Goal: Task Accomplishment & Management: Complete application form

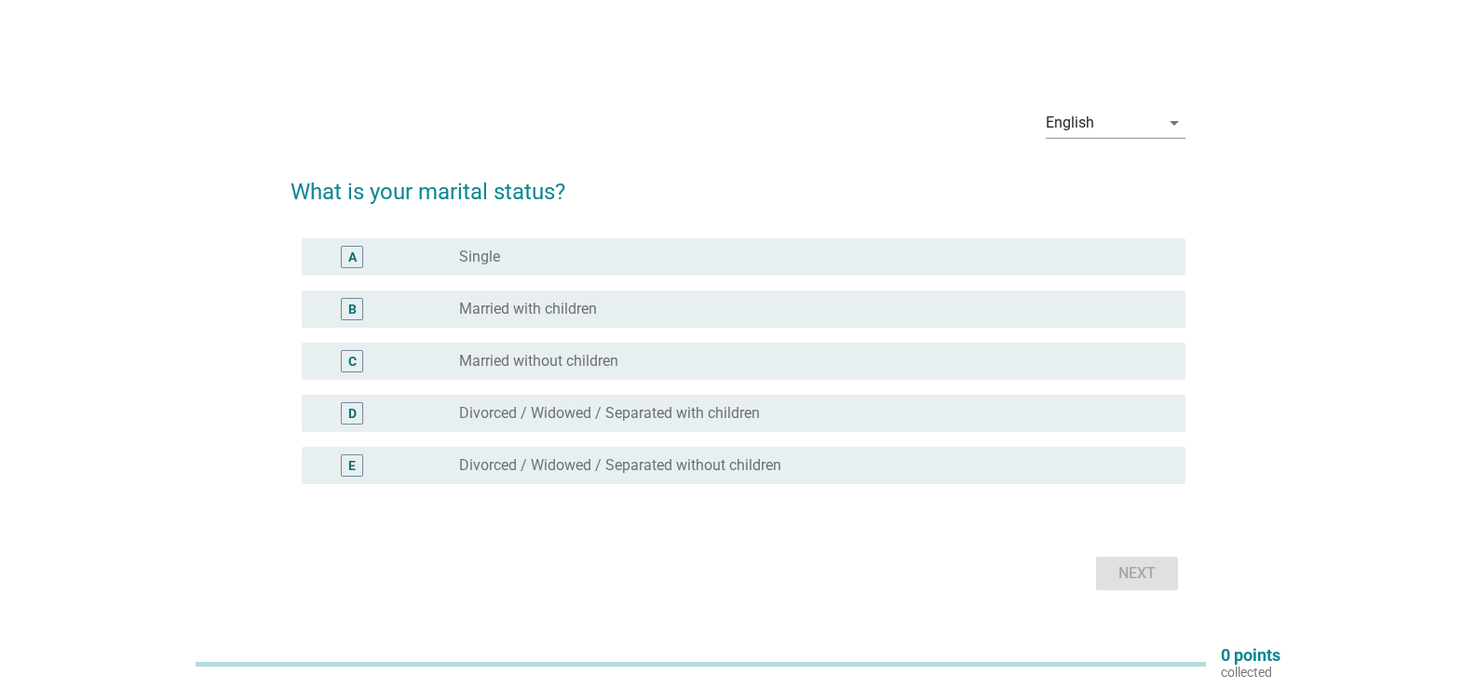
click at [525, 262] on div "radio_button_unchecked Single" at bounding box center [807, 257] width 697 height 19
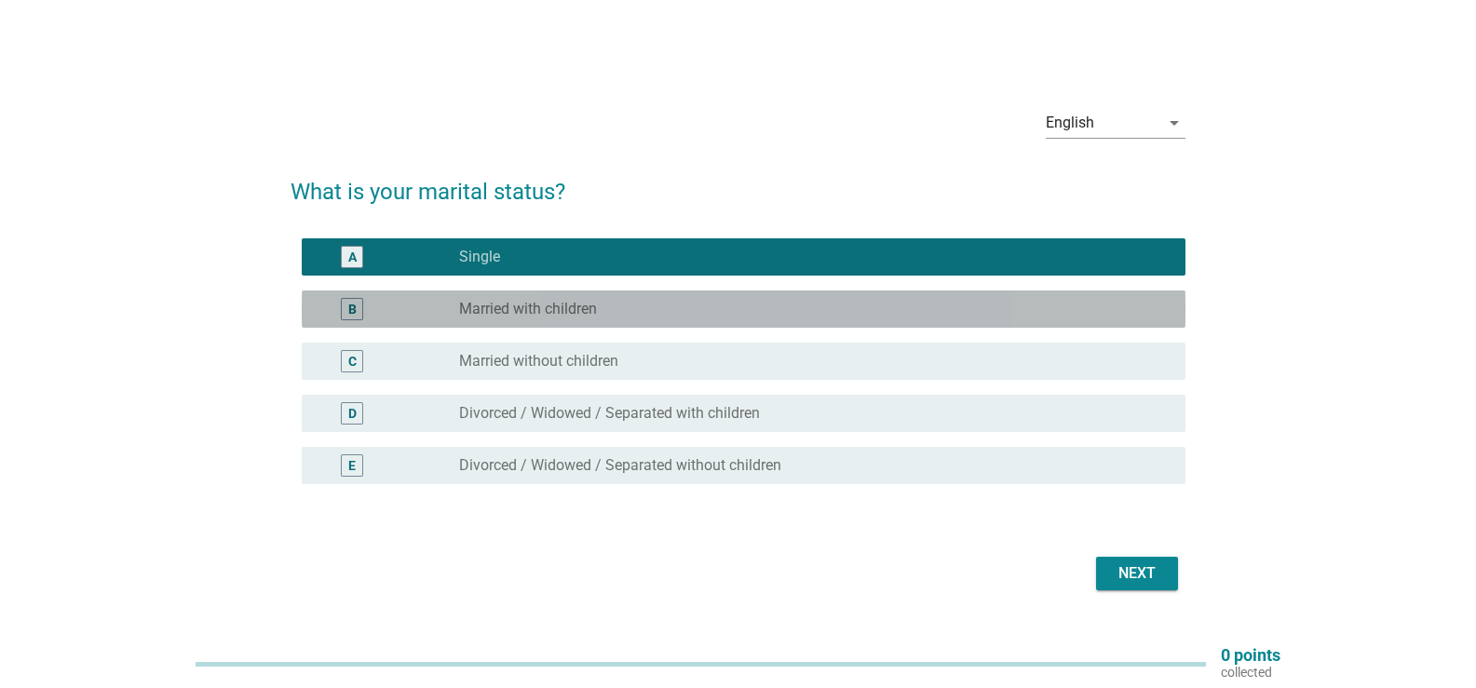
click at [553, 313] on label "Married with children" at bounding box center [528, 309] width 138 height 19
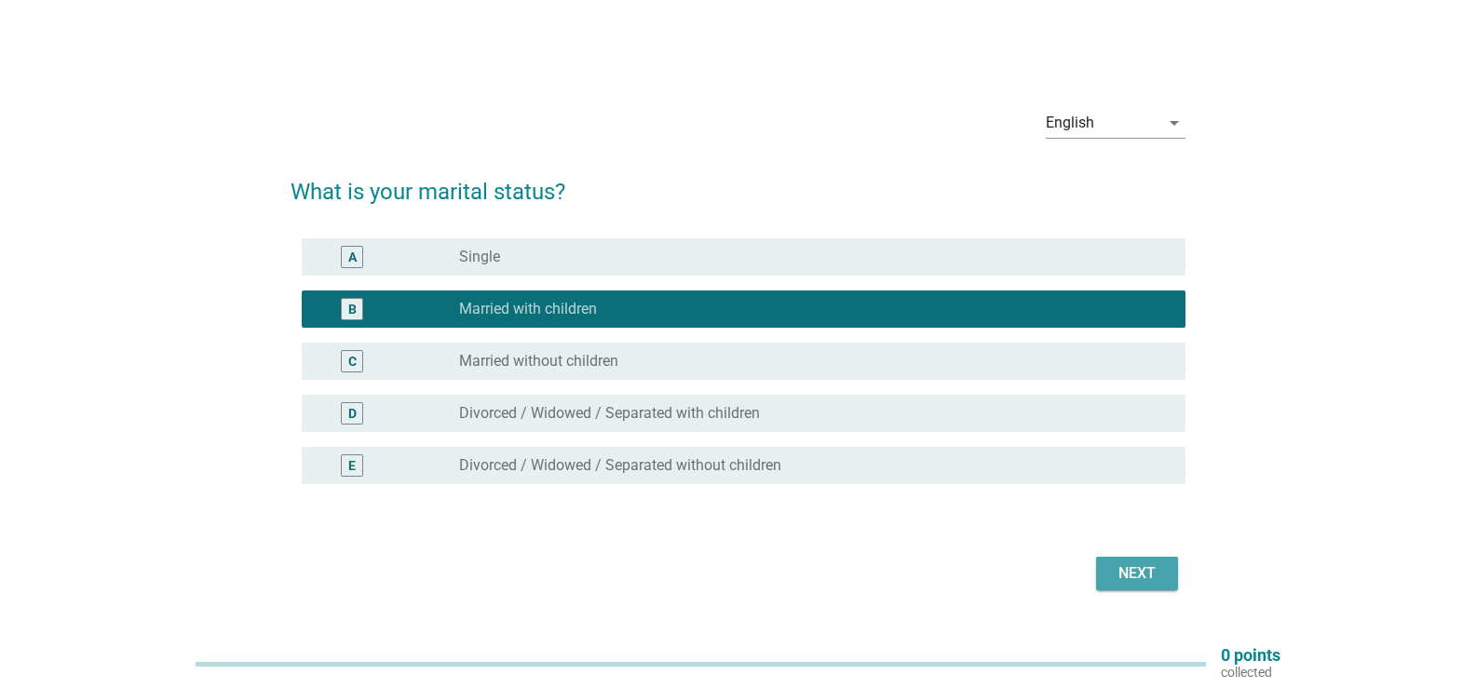
click at [1105, 576] on button "Next" at bounding box center [1137, 574] width 82 height 34
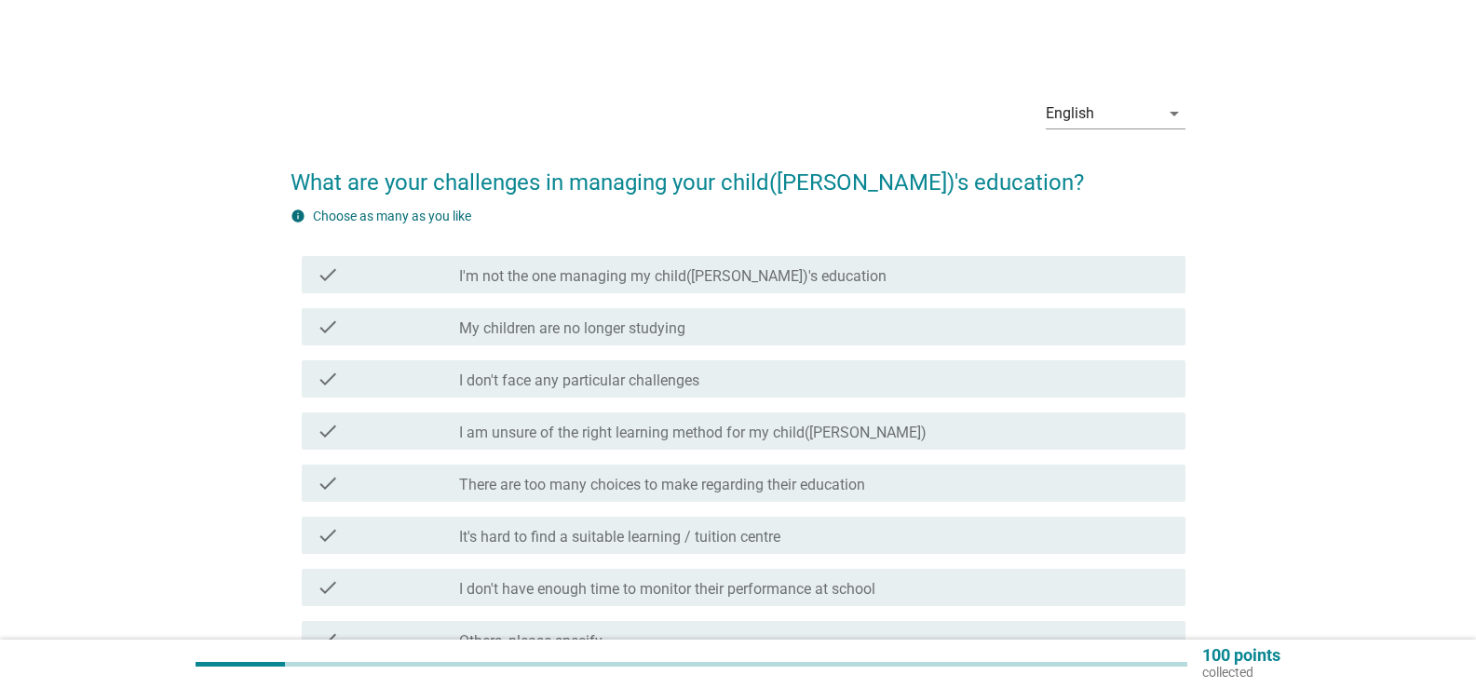
scroll to position [93, 0]
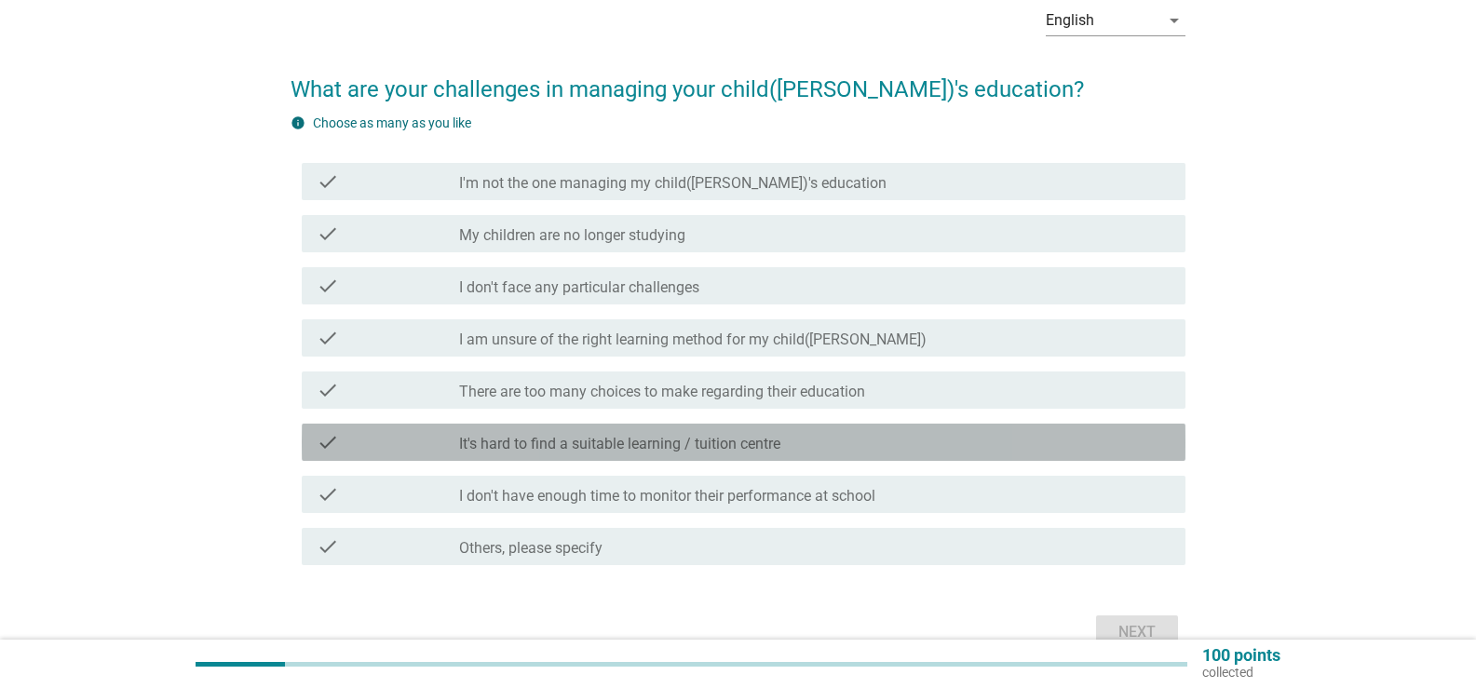
click at [690, 438] on label "It's hard to find a suitable learning / tuition centre" at bounding box center [619, 444] width 321 height 19
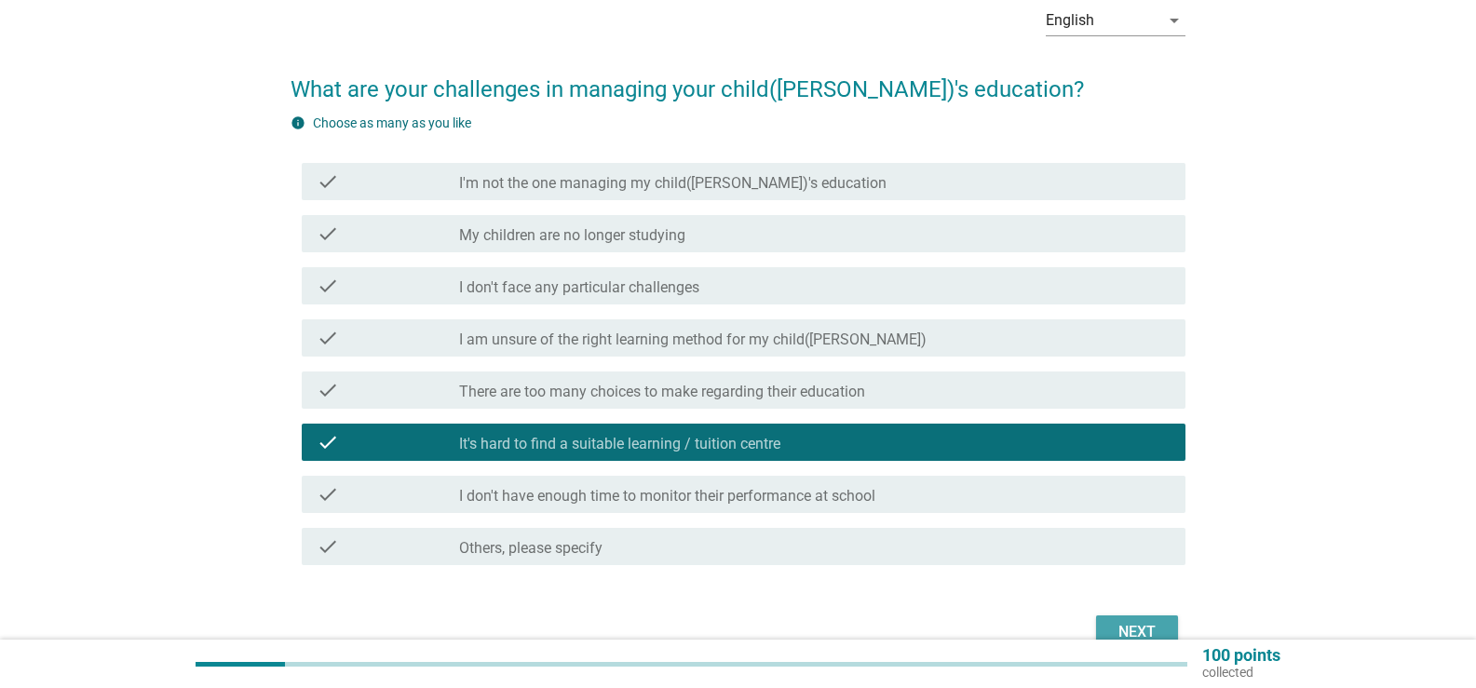
click at [1170, 624] on button "Next" at bounding box center [1137, 633] width 82 height 34
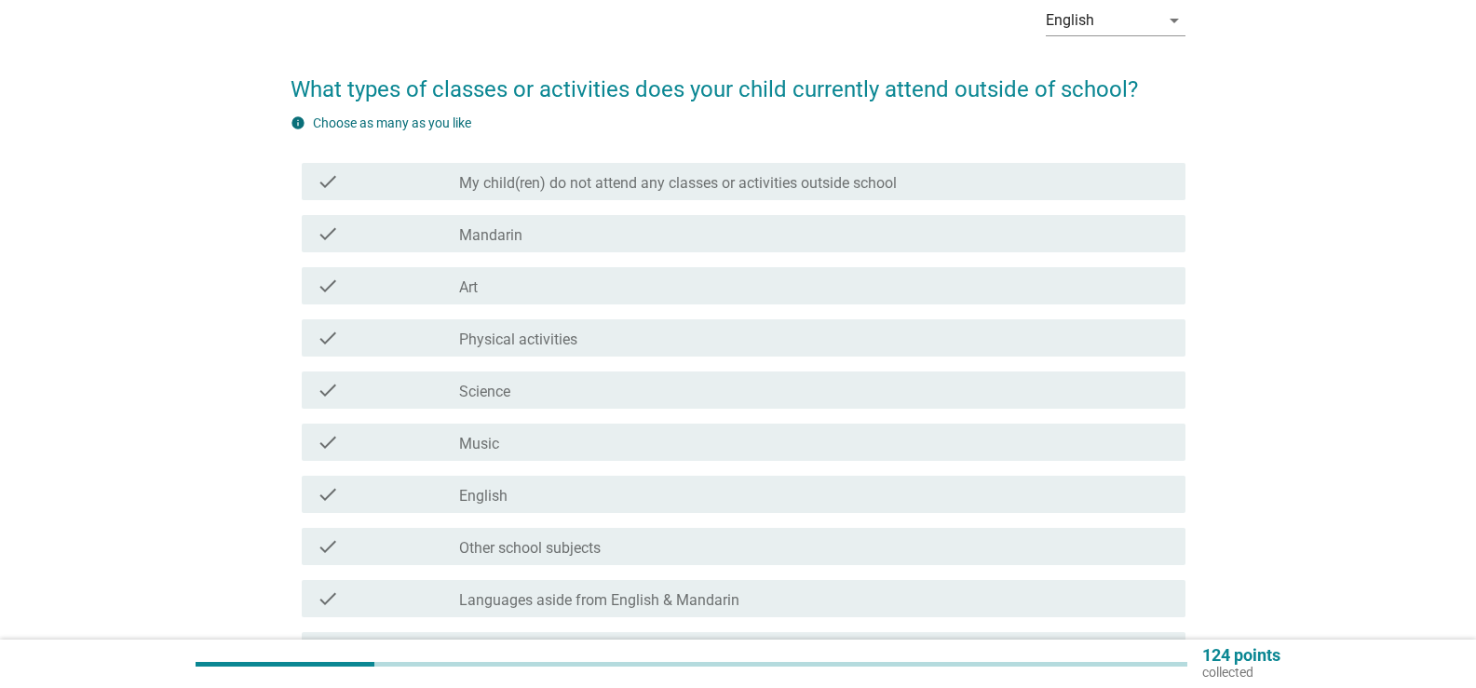
scroll to position [0, 0]
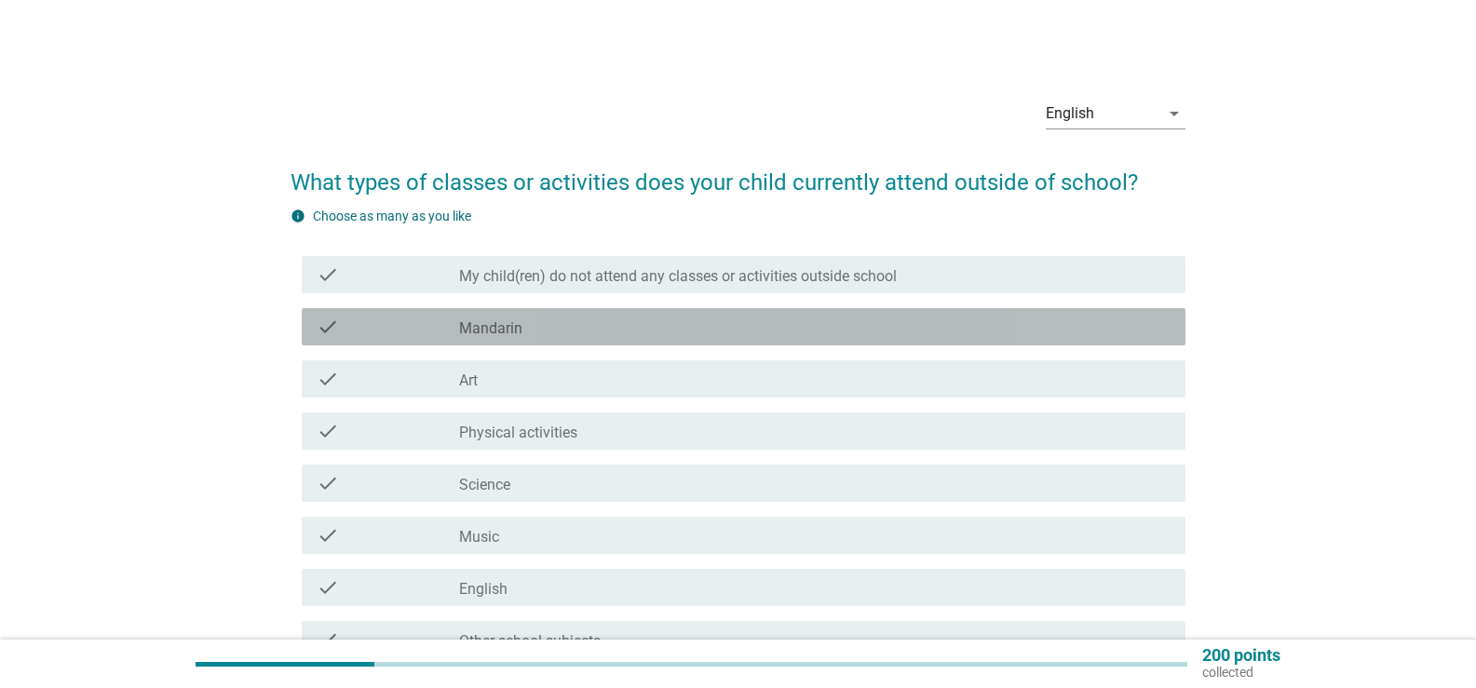
click at [568, 340] on div "check check_box_outline_blank Mandarin" at bounding box center [744, 326] width 884 height 37
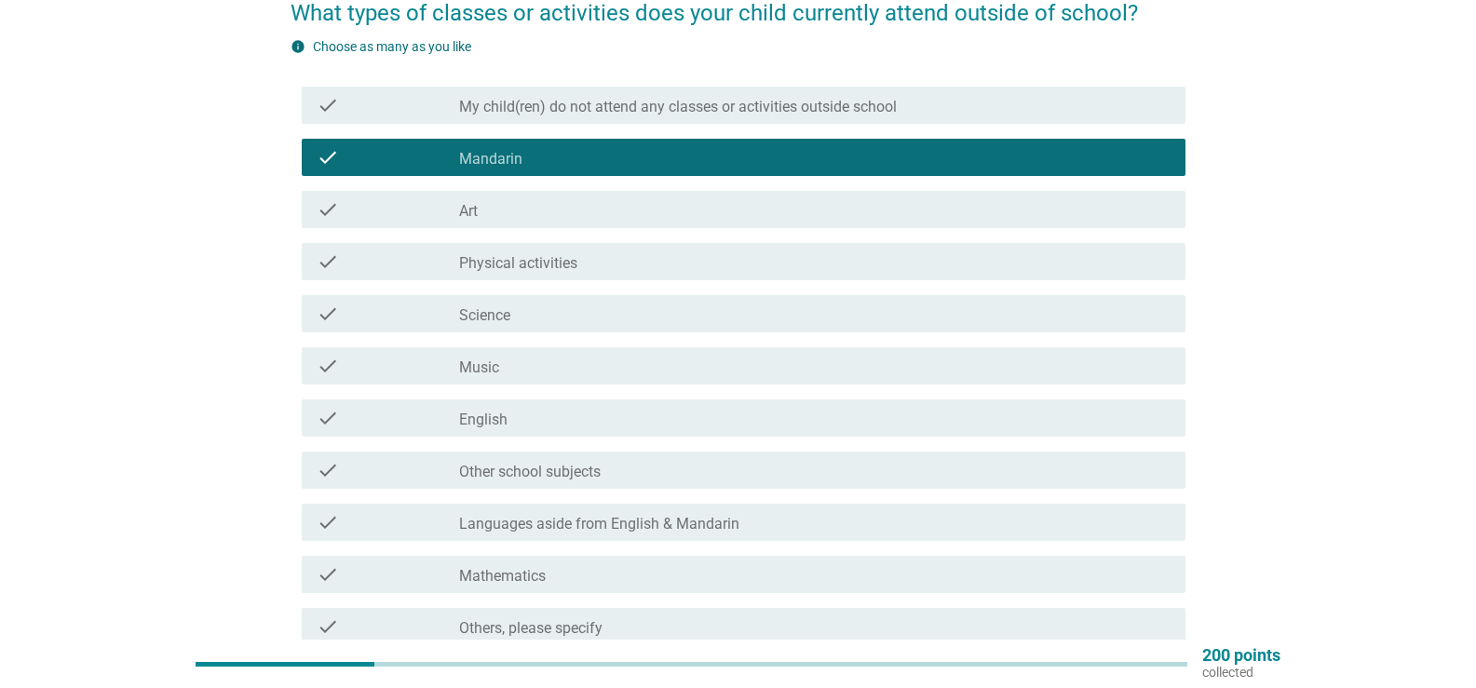
scroll to position [162, 0]
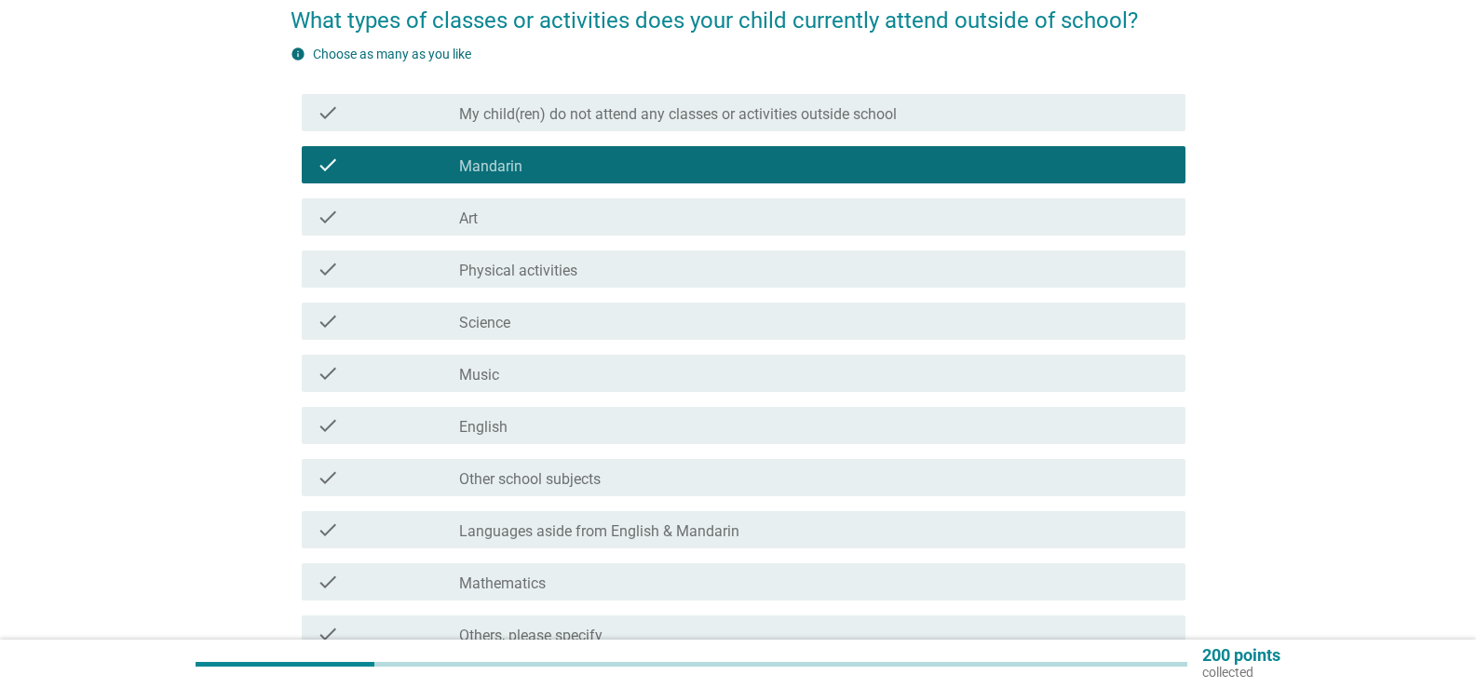
click at [531, 274] on label "Physical activities" at bounding box center [518, 271] width 118 height 19
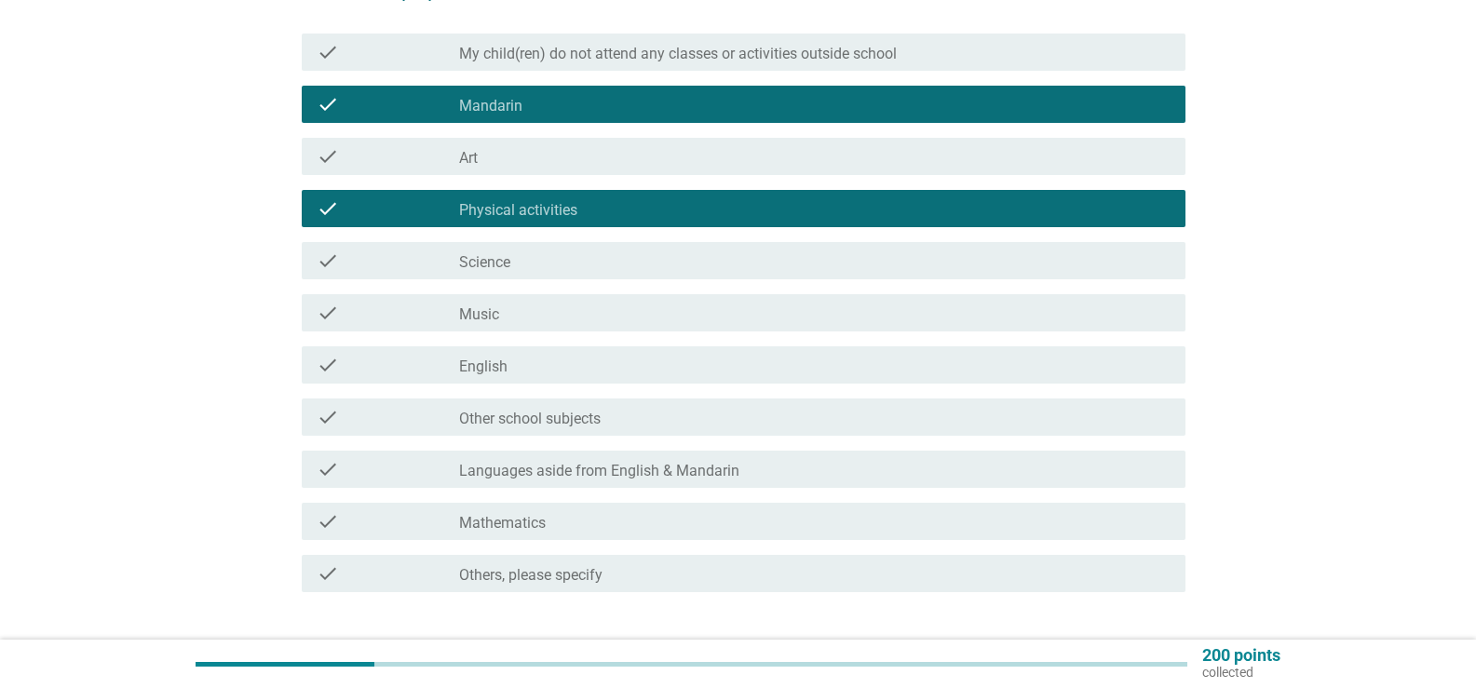
scroll to position [255, 0]
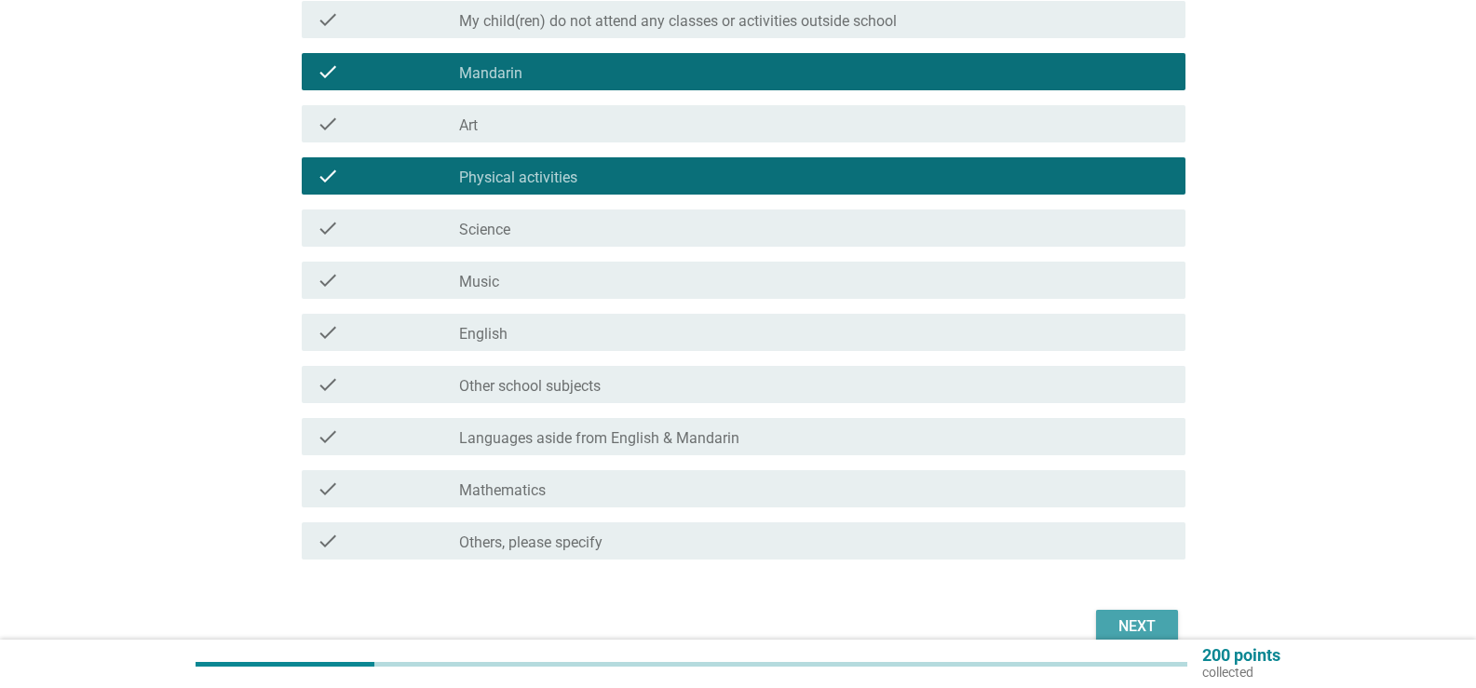
click at [1126, 625] on div "Next" at bounding box center [1137, 627] width 52 height 22
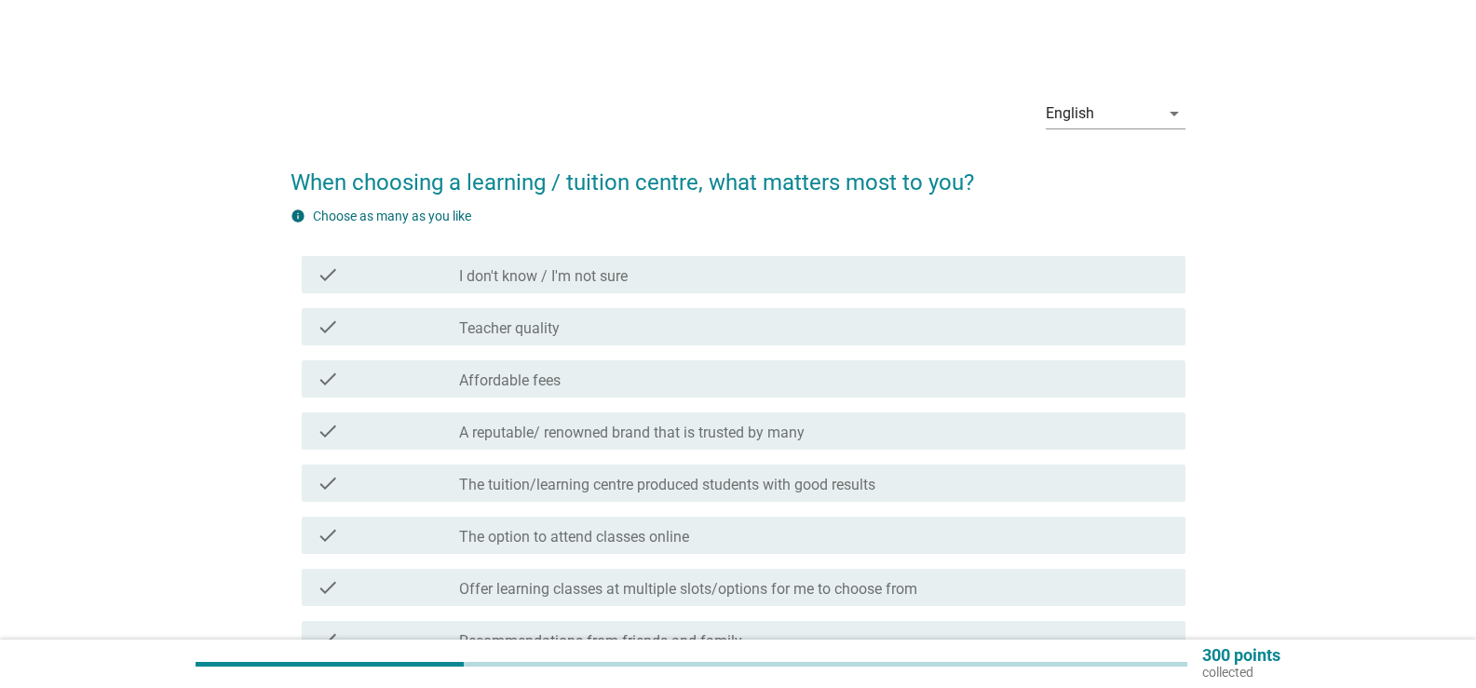
scroll to position [93, 0]
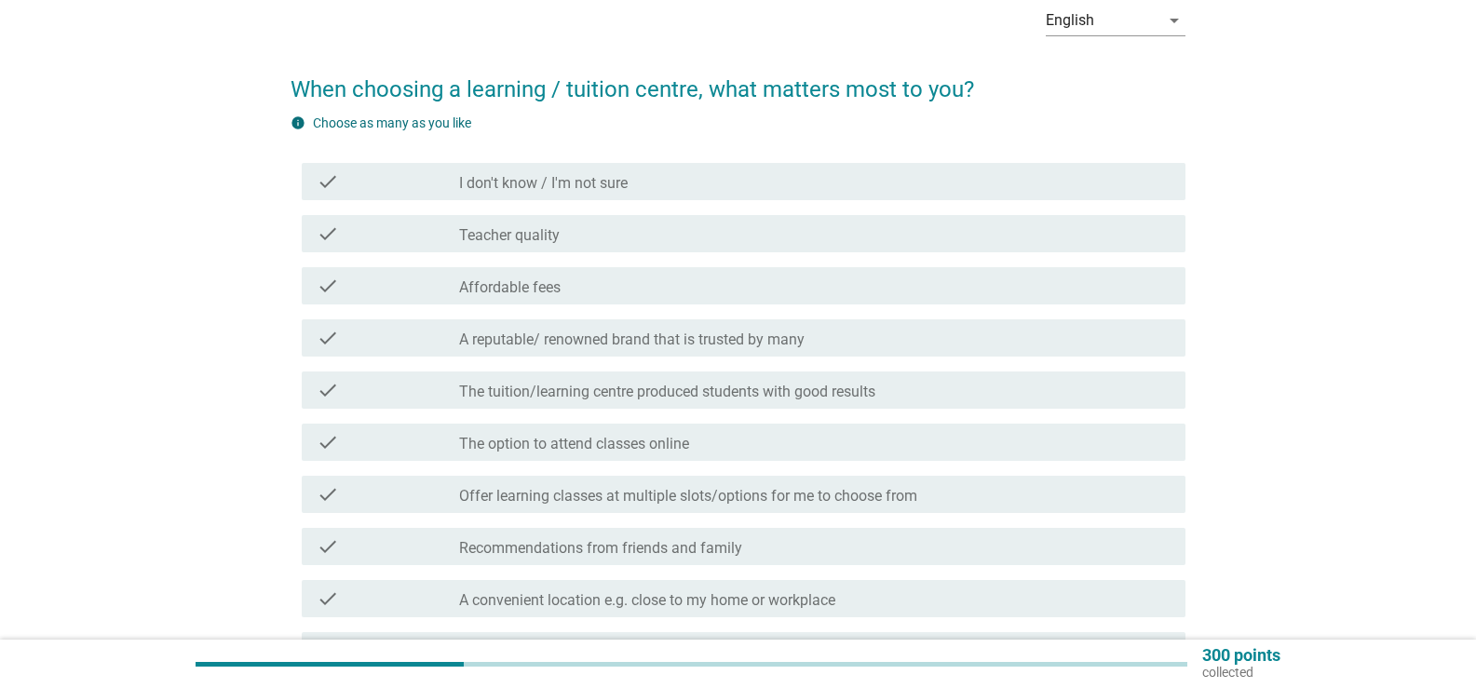
click at [580, 283] on div "check_box_outline_blank Affordable fees" at bounding box center [815, 286] width 712 height 22
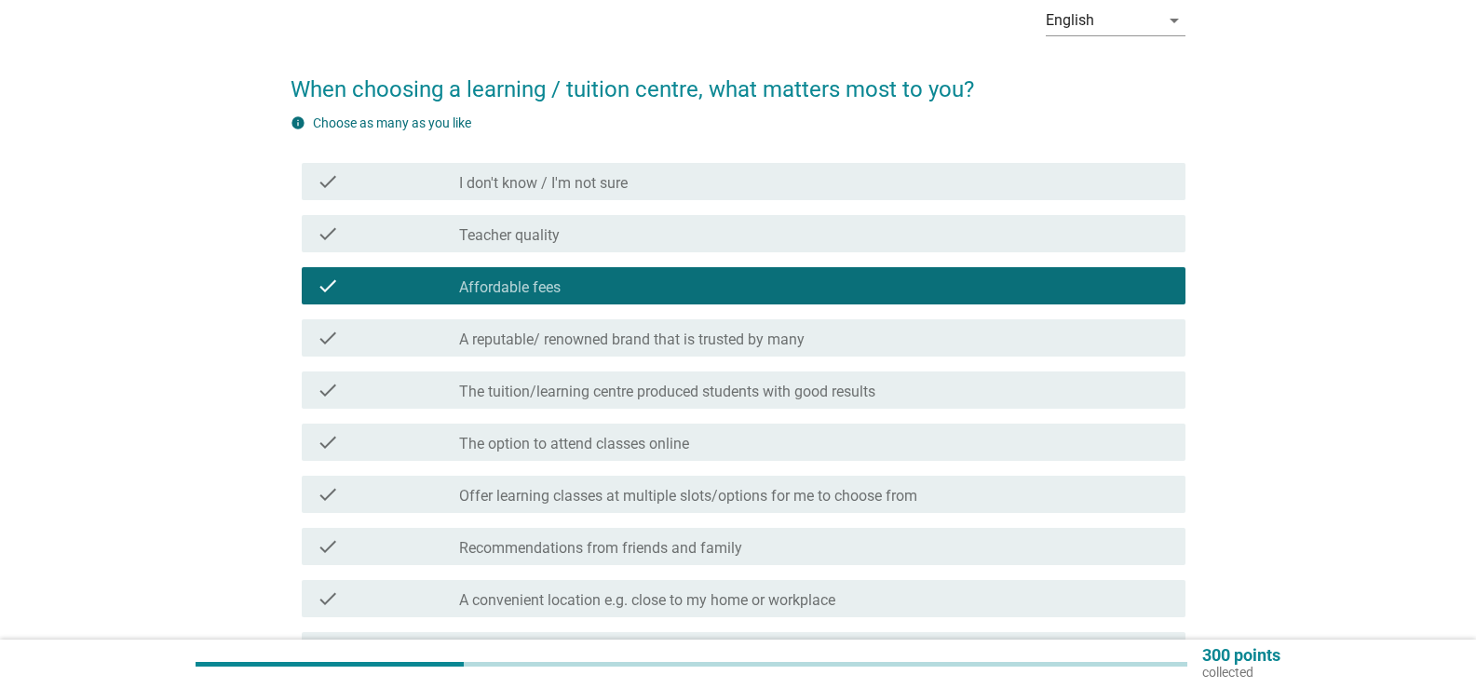
click at [681, 405] on div "check check_box_outline_blank The tuition/learning centre produced students wit…" at bounding box center [744, 390] width 884 height 37
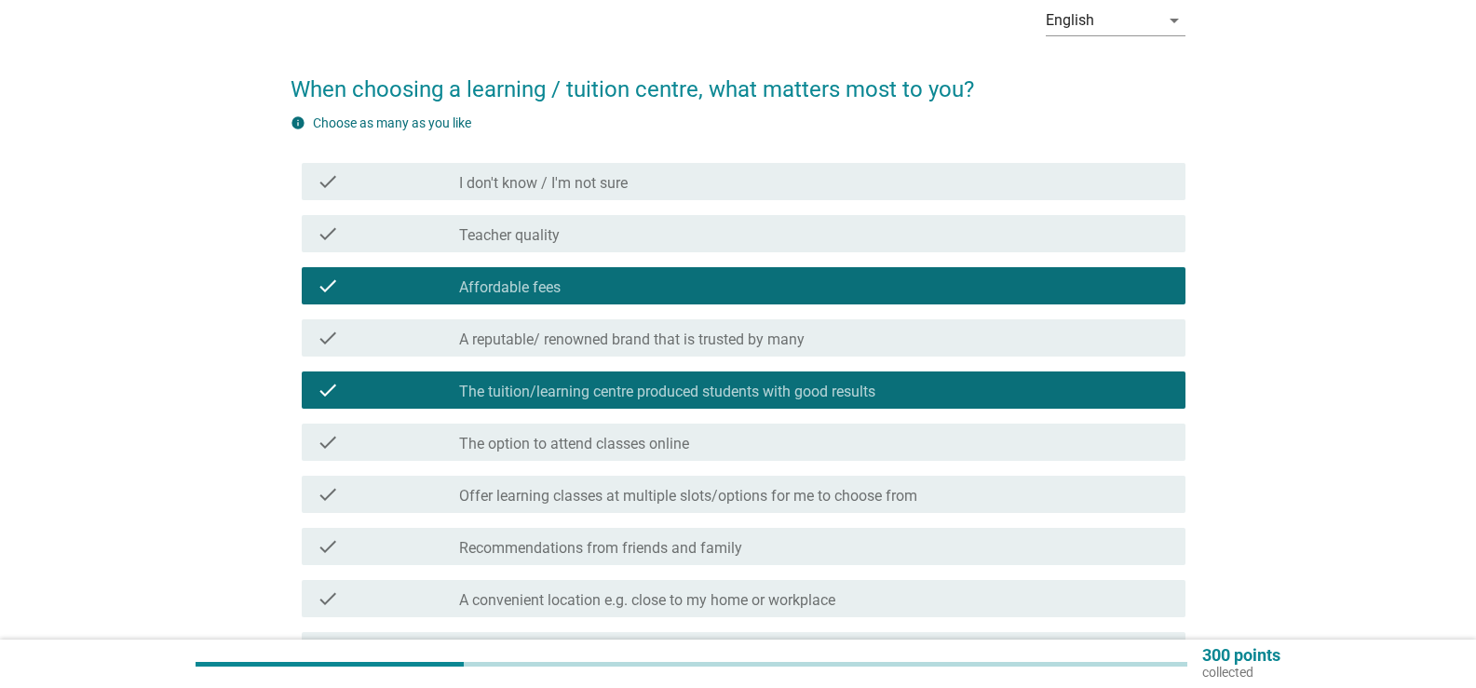
scroll to position [186, 0]
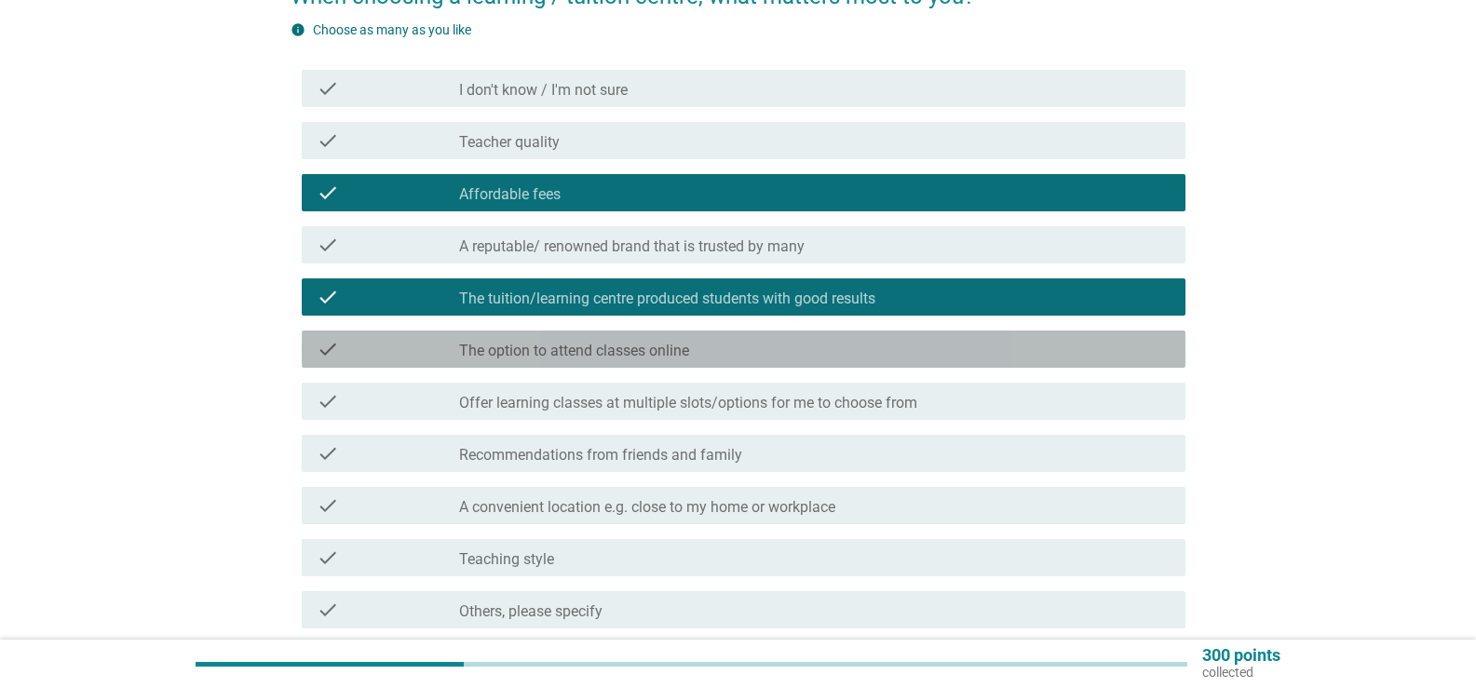
click at [654, 363] on div "check check_box_outline_blank The option to attend classes online" at bounding box center [744, 349] width 884 height 37
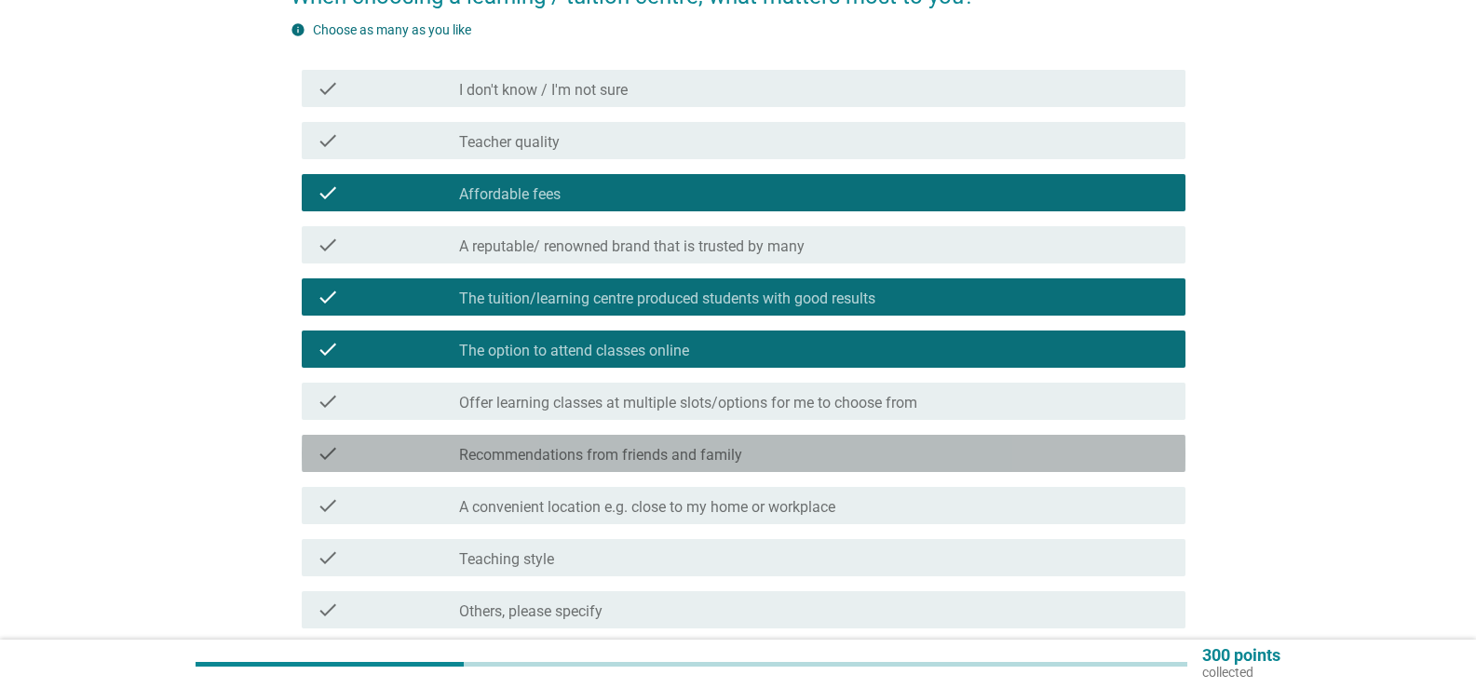
click at [718, 468] on div "check check_box_outline_blank Recommendations from friends and family" at bounding box center [744, 453] width 884 height 37
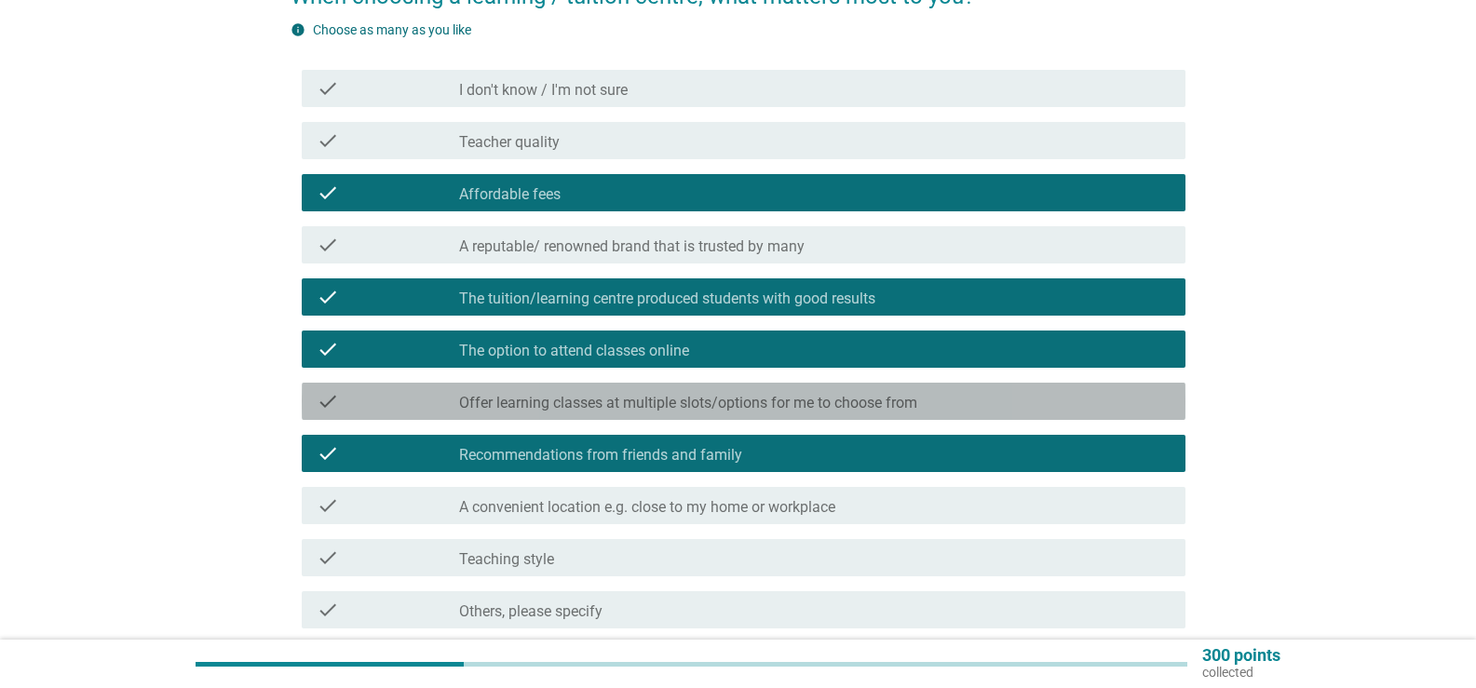
click at [715, 407] on label "Offer learning classes at multiple slots/options for me to choose from" at bounding box center [688, 403] width 458 height 19
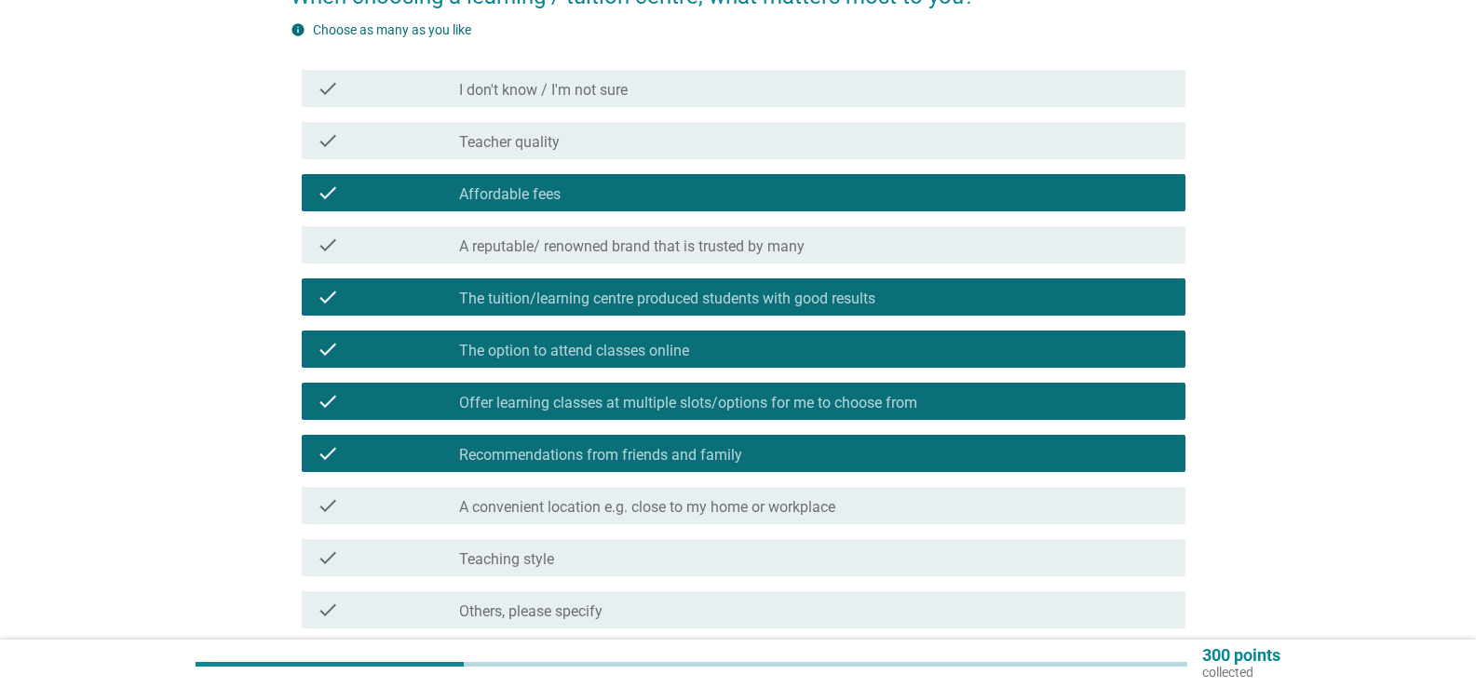
click at [709, 500] on label "A convenient location e.g. close to my home or workplace" at bounding box center [647, 507] width 376 height 19
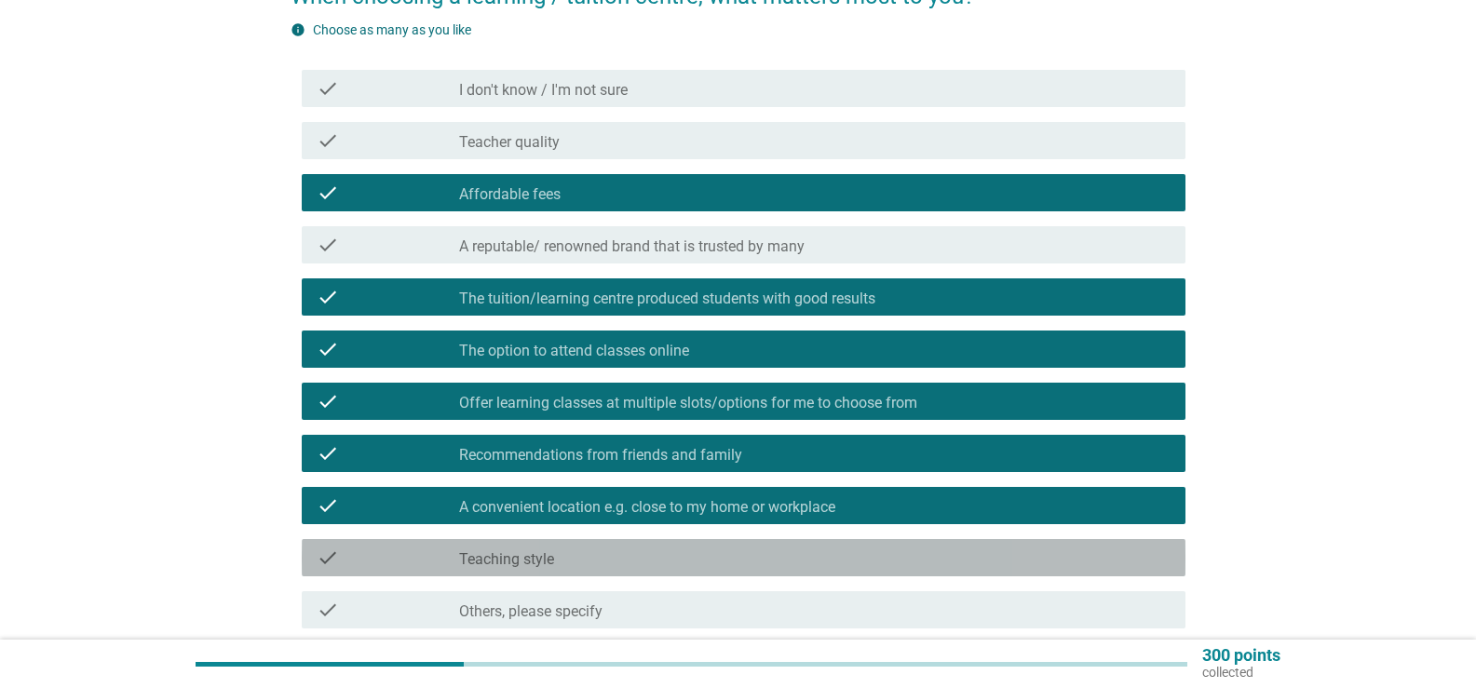
click at [724, 551] on div "check_box_outline_blank Teaching style" at bounding box center [815, 558] width 712 height 22
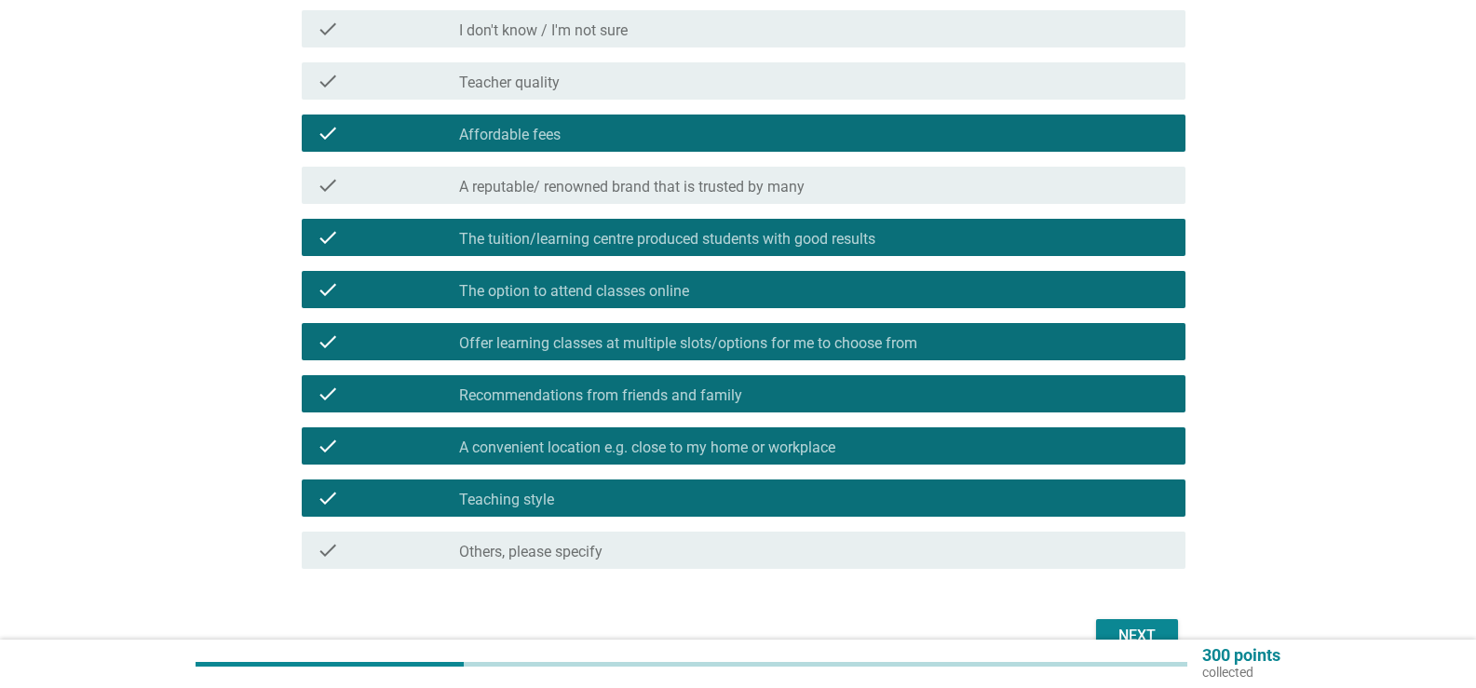
scroll to position [279, 0]
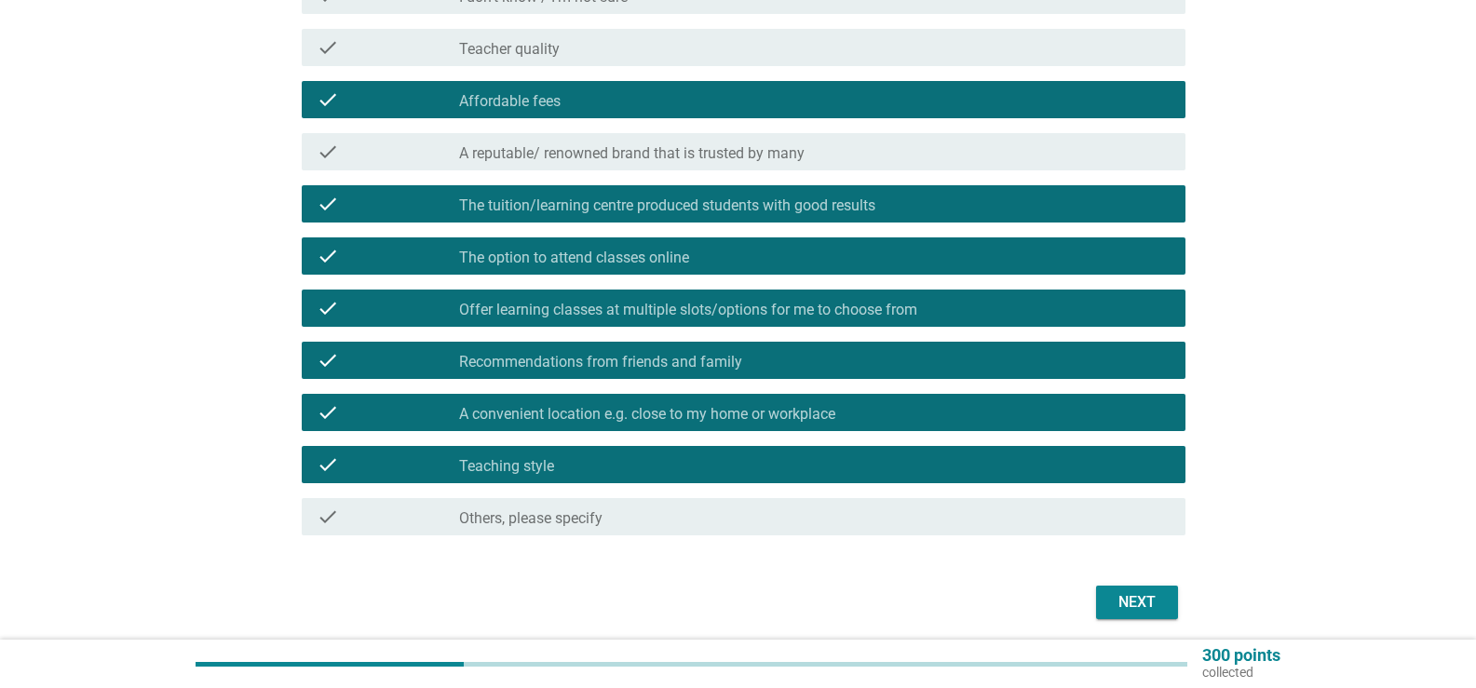
click at [533, 157] on label "A reputable/ renowned brand that is trusted by many" at bounding box center [632, 153] width 346 height 19
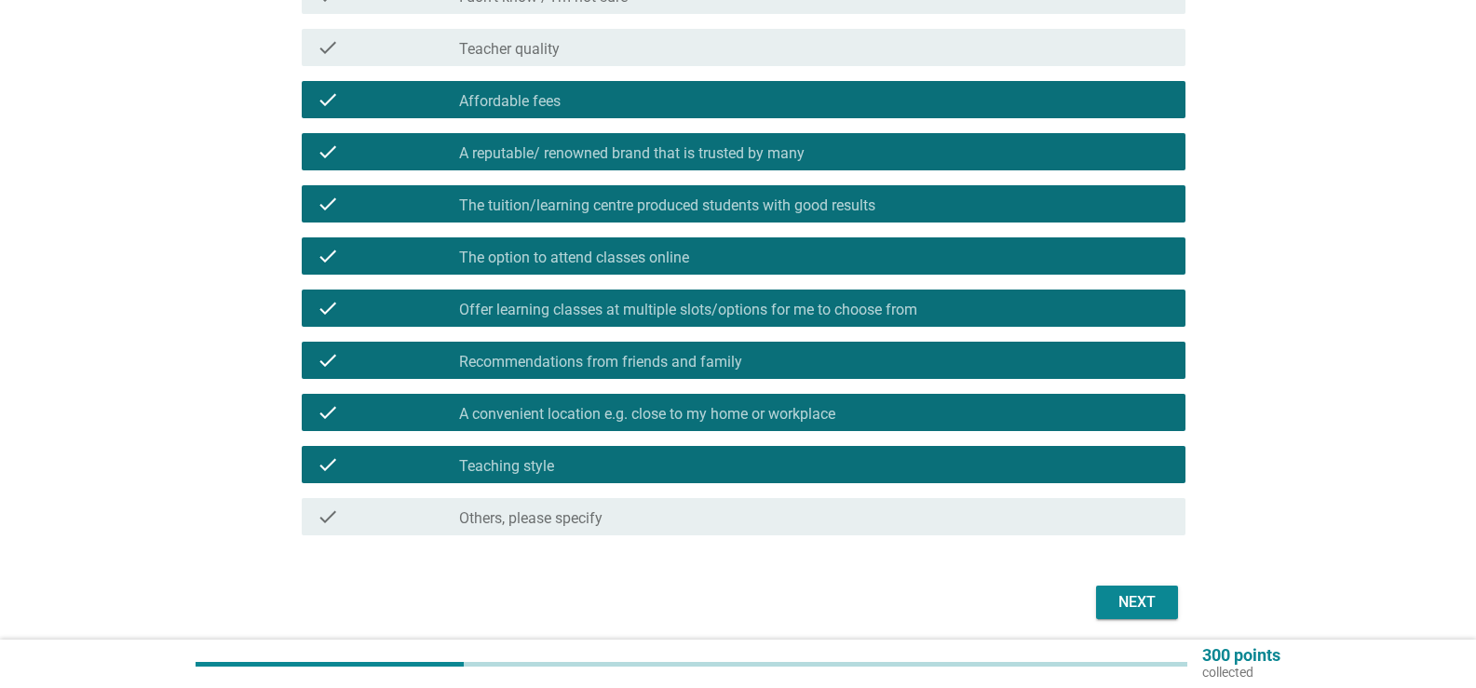
click at [550, 142] on div "check_box A reputable/ renowned brand that is trusted by many" at bounding box center [815, 152] width 712 height 22
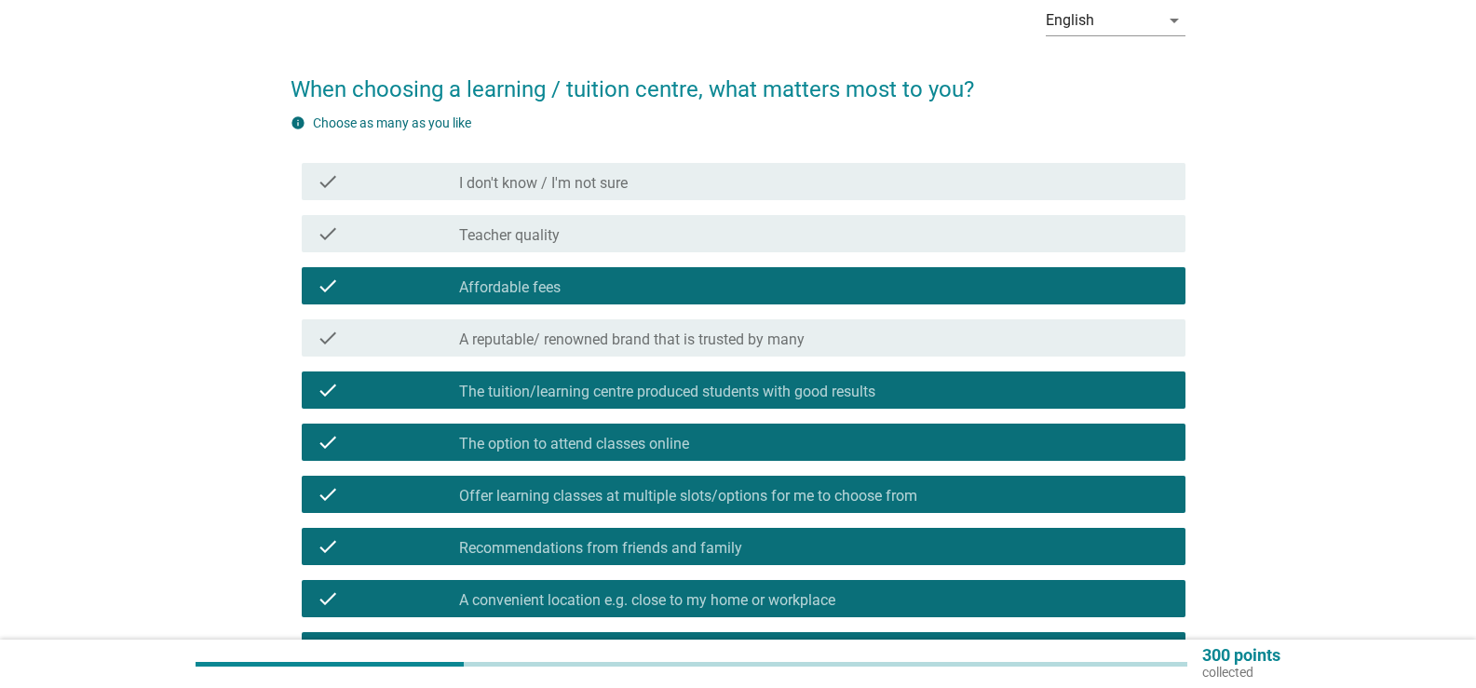
click at [634, 230] on div "check_box_outline_blank Teacher quality" at bounding box center [815, 234] width 712 height 22
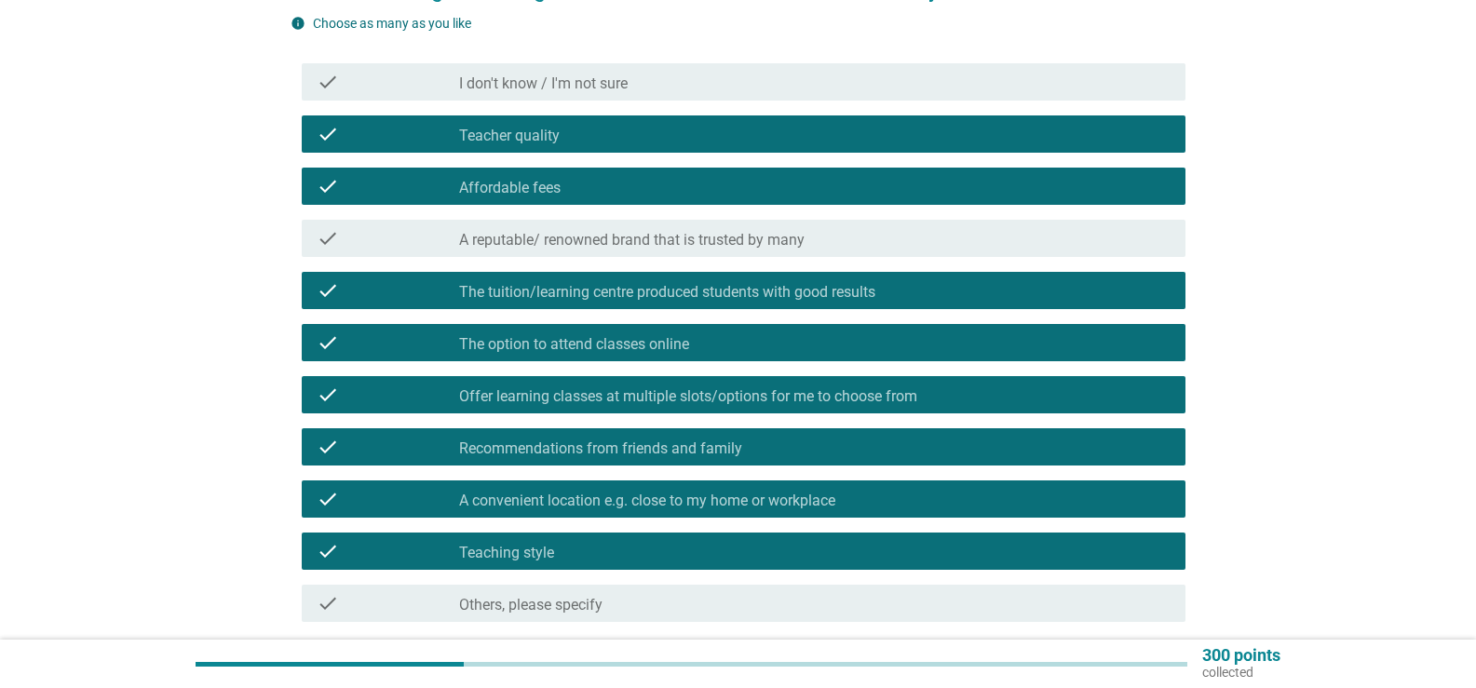
scroll to position [348, 0]
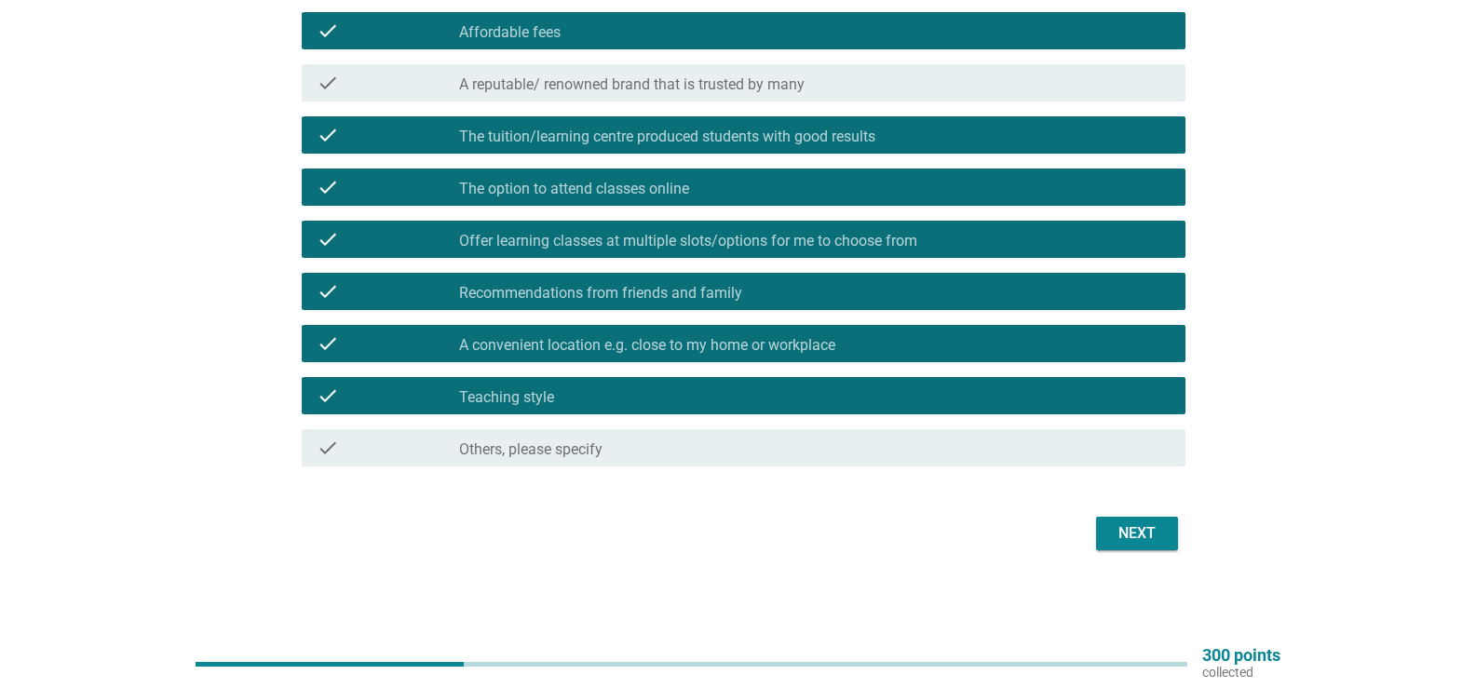
click at [1143, 545] on button "Next" at bounding box center [1137, 534] width 82 height 34
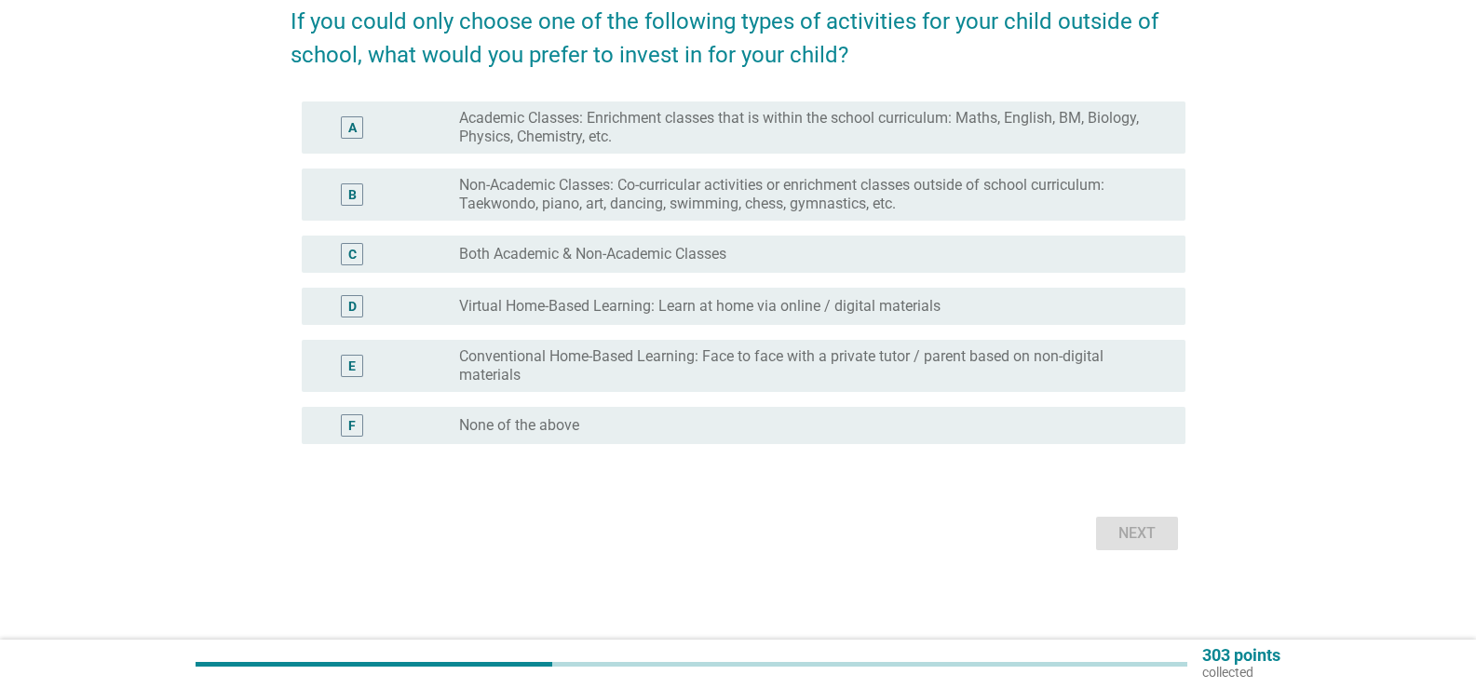
scroll to position [0, 0]
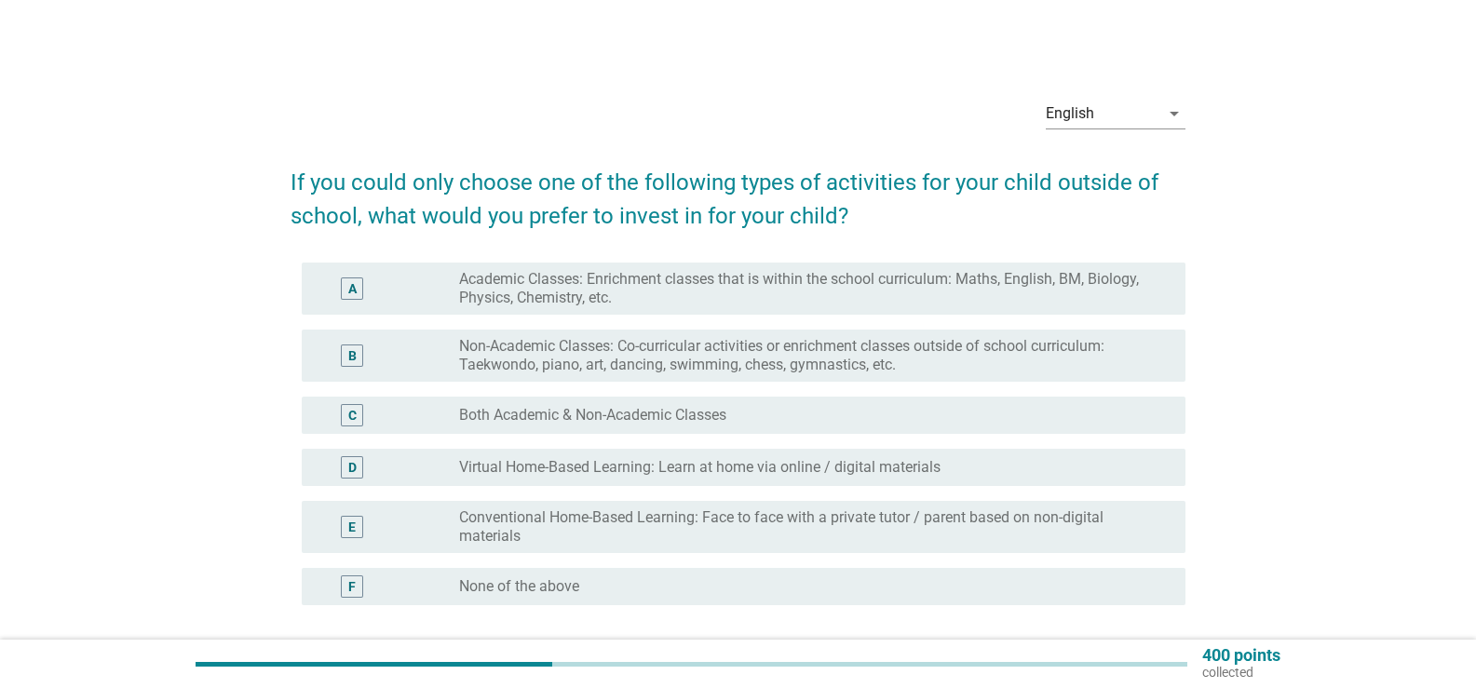
click at [616, 468] on label "Virtual Home-Based Learning: Learn at home via online / digital materials" at bounding box center [699, 467] width 481 height 19
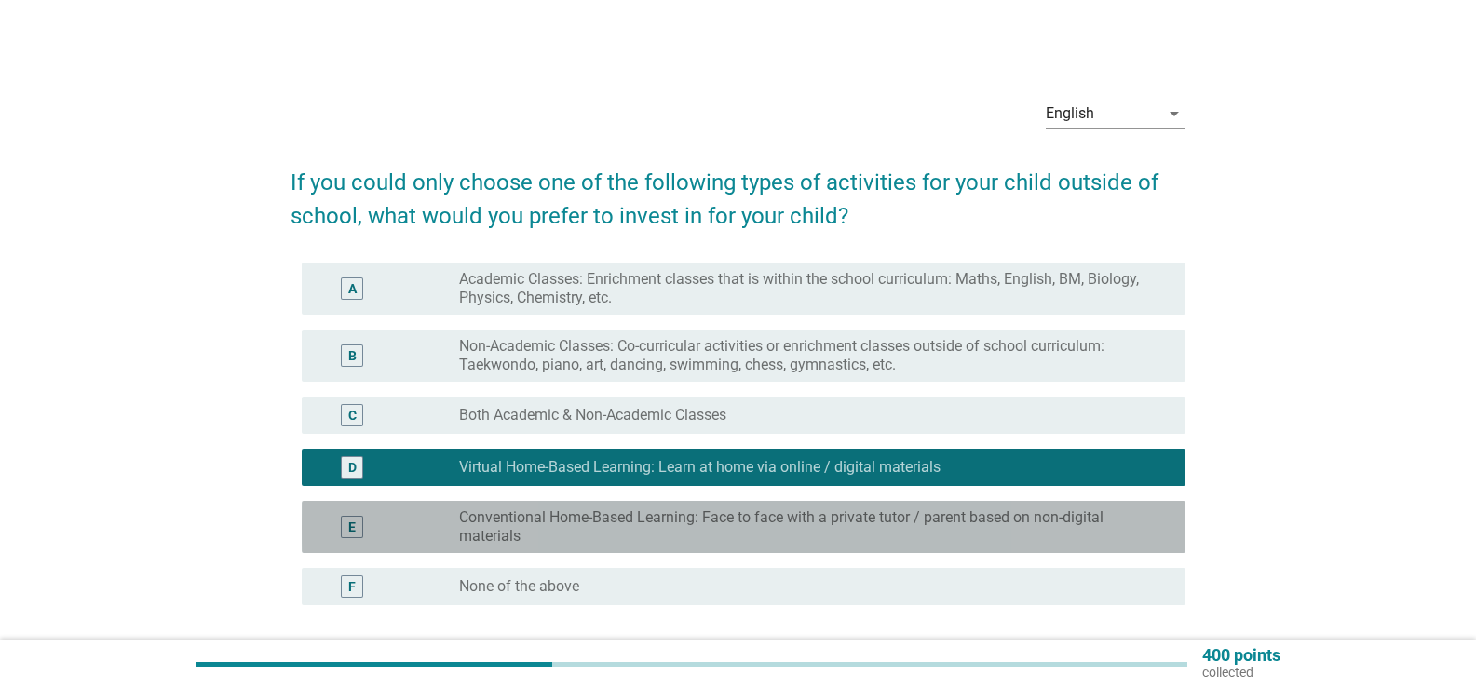
click at [689, 537] on label "Conventional Home-Based Learning: Face to face with a private tutor / parent ba…" at bounding box center [807, 527] width 697 height 37
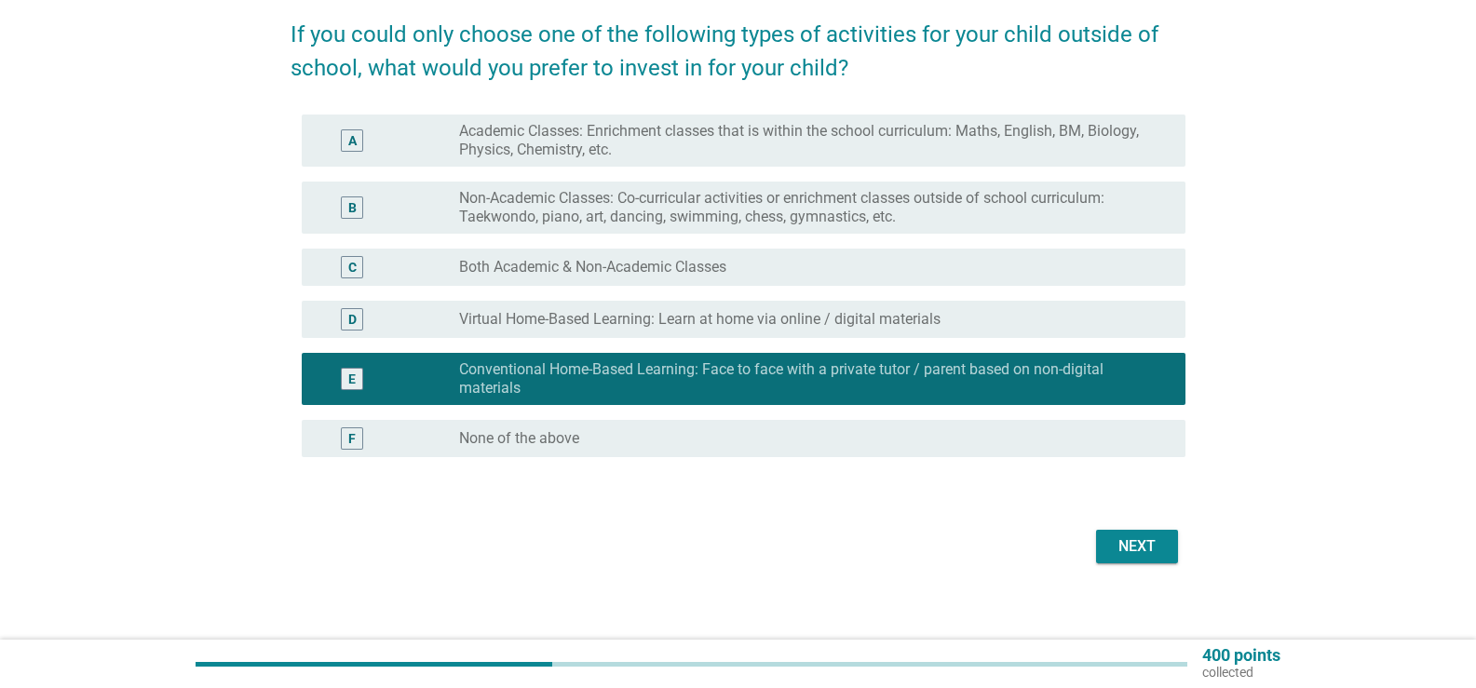
scroll to position [161, 0]
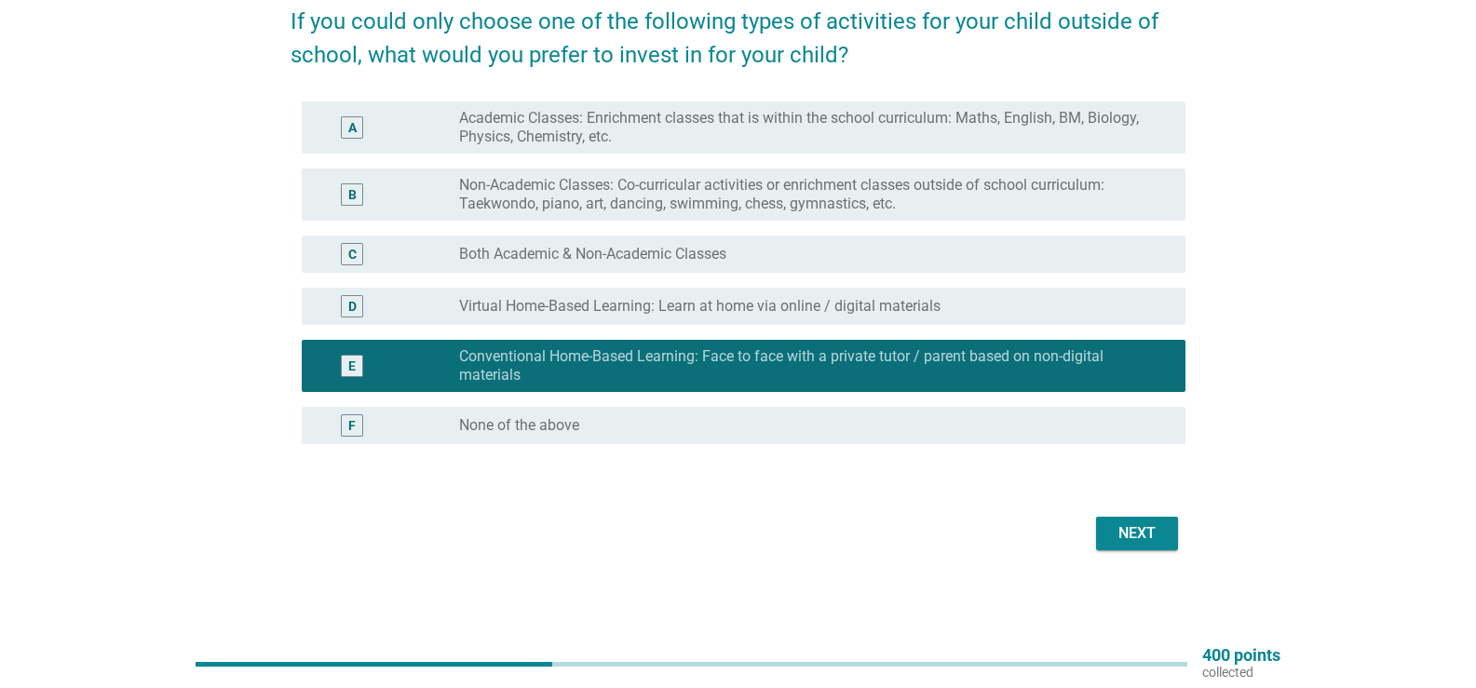
click at [1116, 527] on div "Next" at bounding box center [1137, 533] width 52 height 22
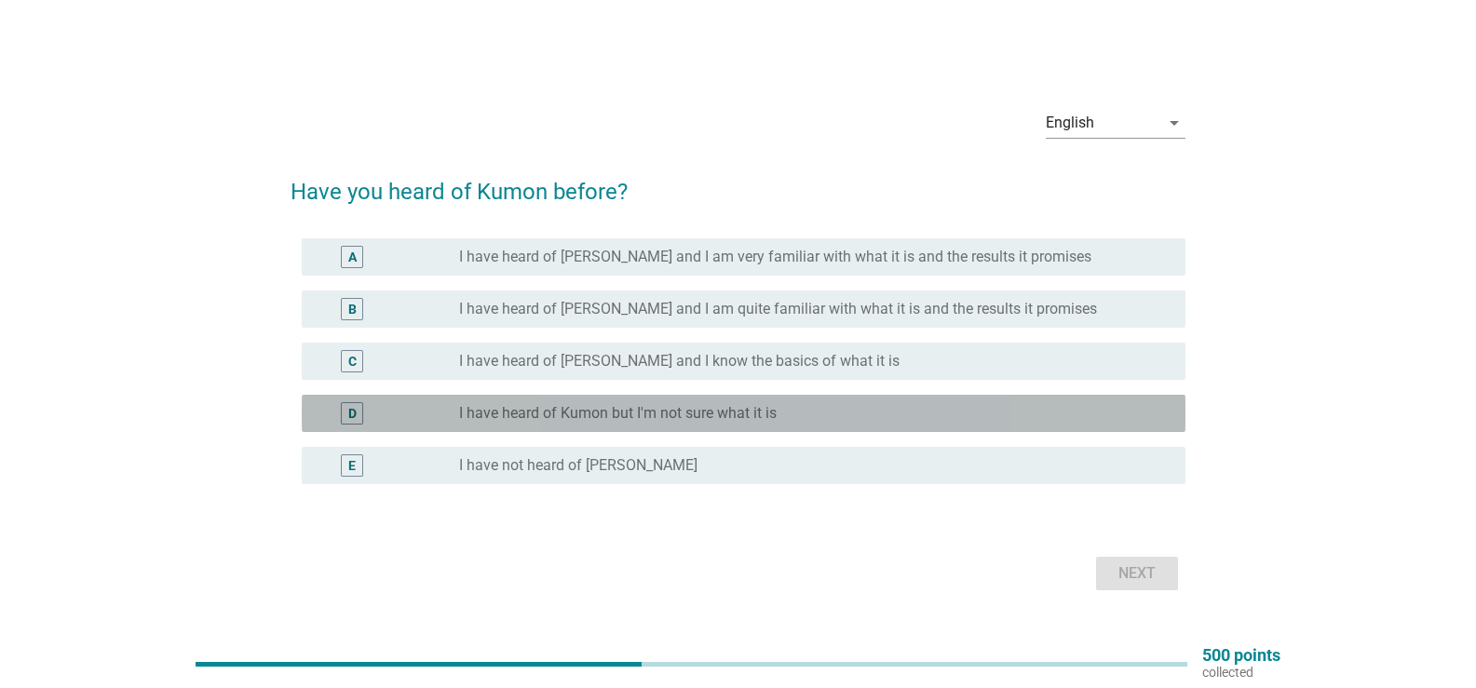
click at [618, 429] on div "D radio_button_unchecked I have heard of Kumon but I'm not sure what it is" at bounding box center [744, 413] width 884 height 37
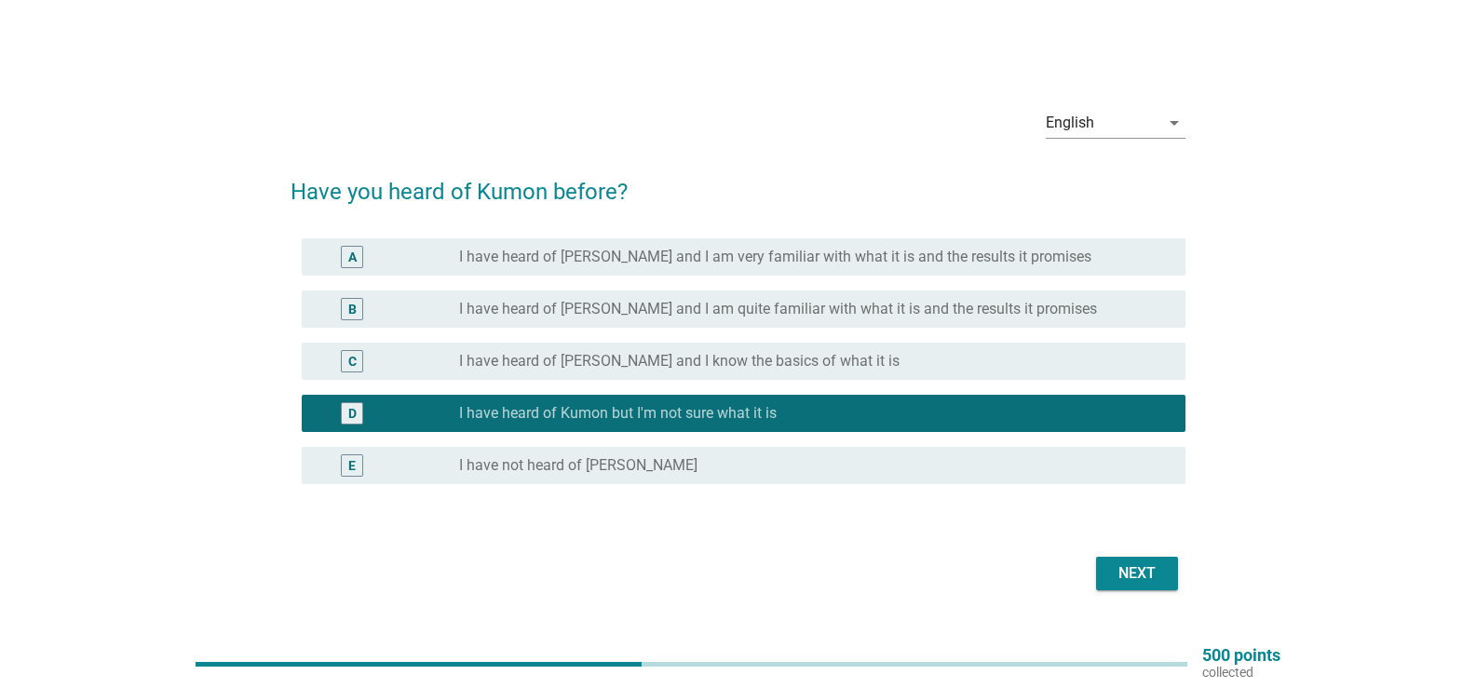
click at [1149, 576] on div "Next" at bounding box center [1137, 574] width 52 height 22
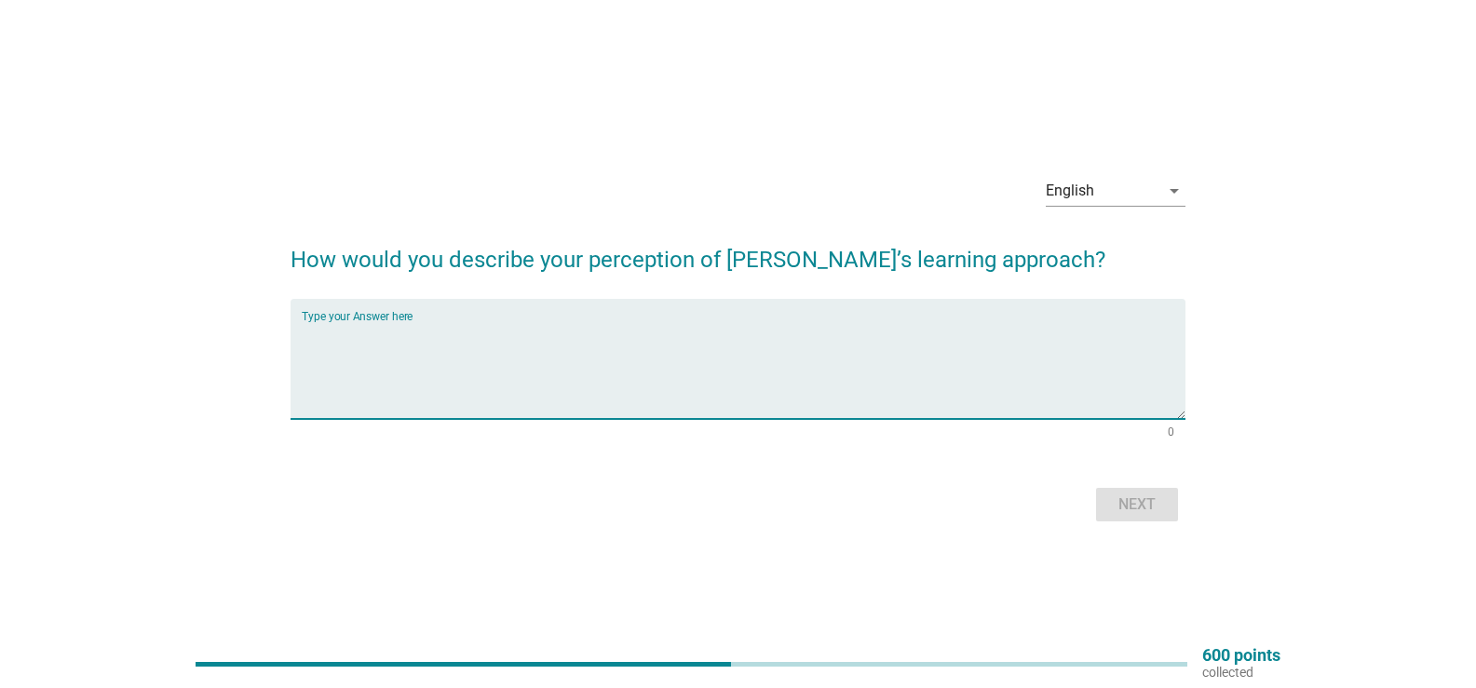
click at [531, 379] on textarea "Type your Answer here" at bounding box center [744, 370] width 884 height 98
type textarea "learning langgues"
click at [1124, 498] on div "Next" at bounding box center [1137, 505] width 52 height 22
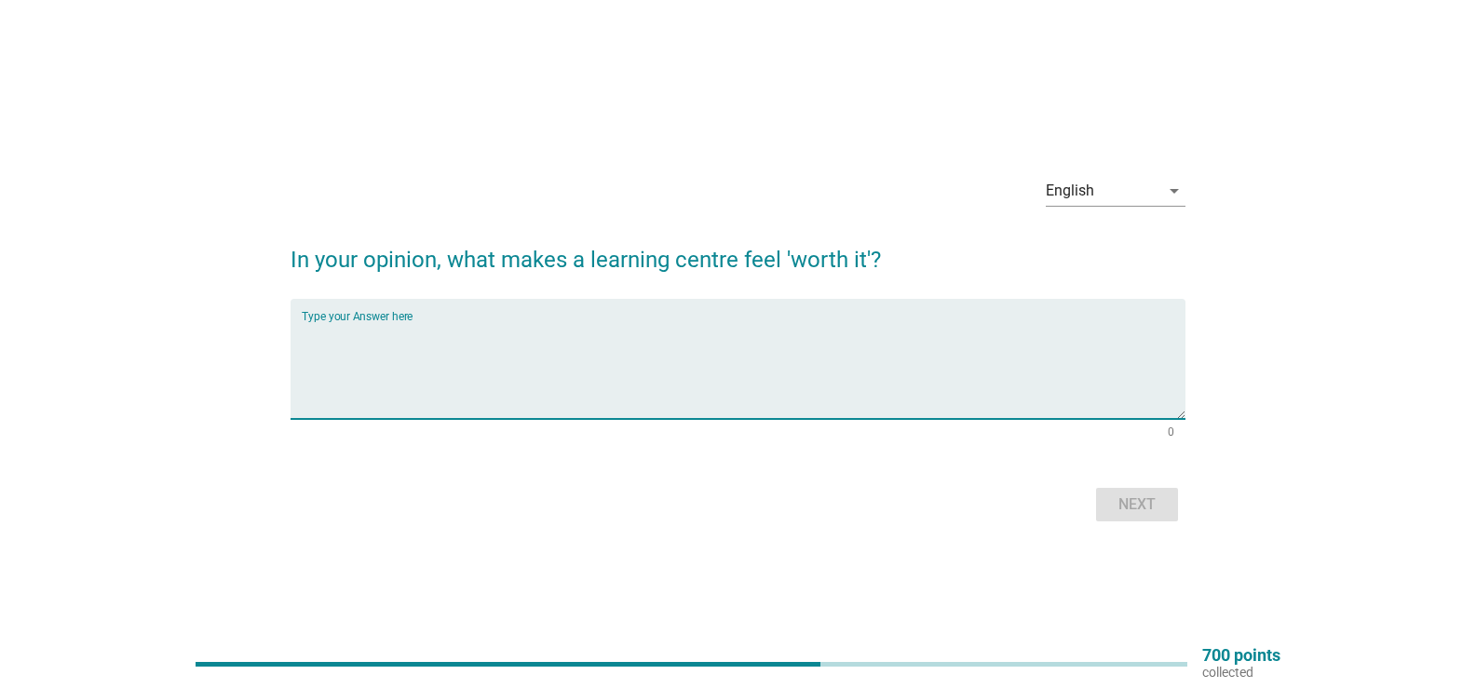
click at [486, 371] on textarea "Type your Answer here" at bounding box center [744, 370] width 884 height 98
type textarea "can accept"
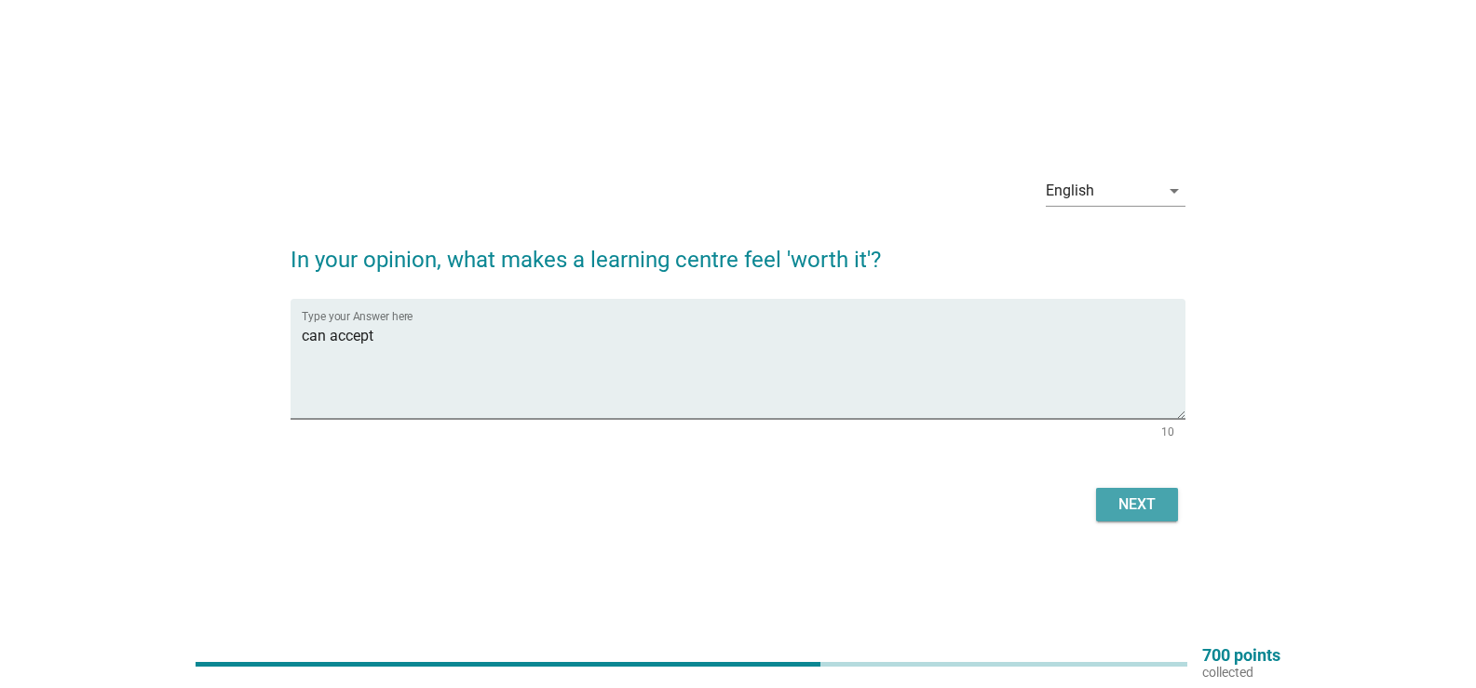
click at [1114, 509] on div "Next" at bounding box center [1137, 505] width 52 height 22
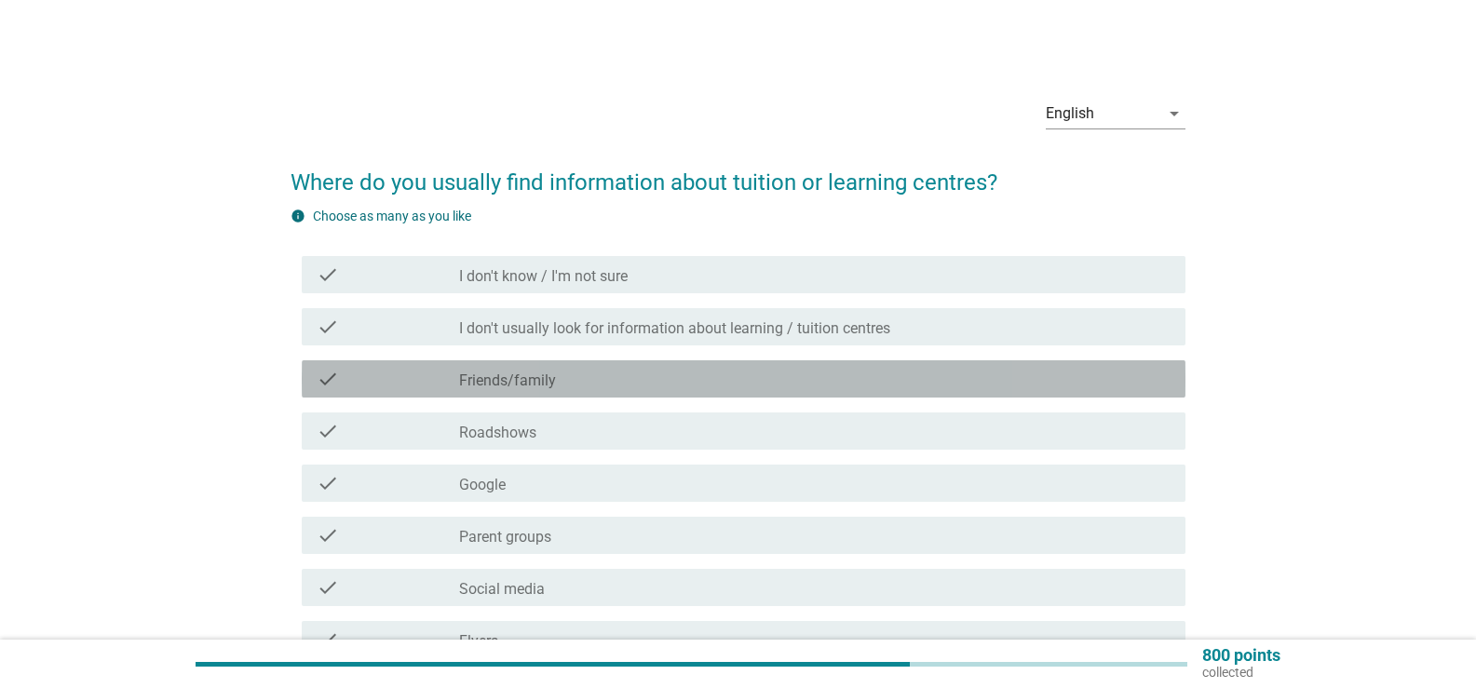
click at [779, 373] on div "check_box_outline_blank Friends/family" at bounding box center [815, 379] width 712 height 22
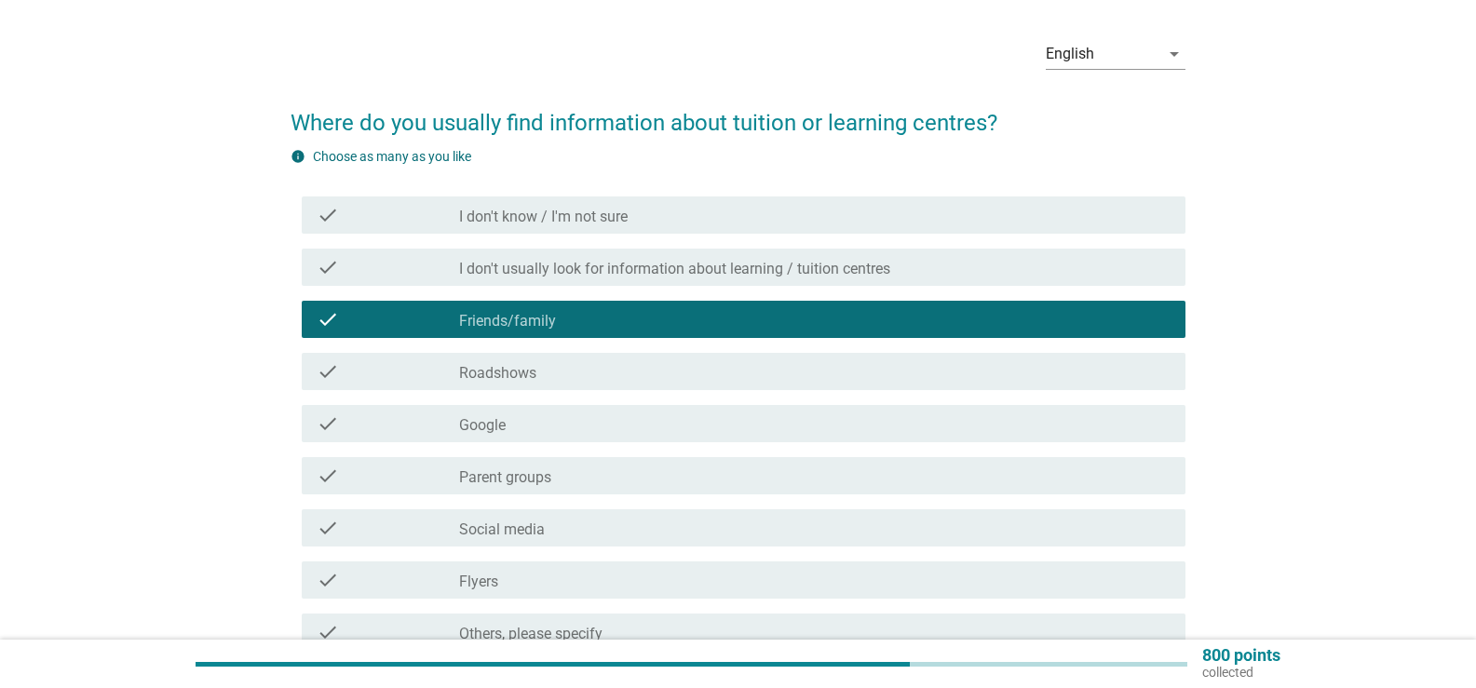
scroll to position [93, 0]
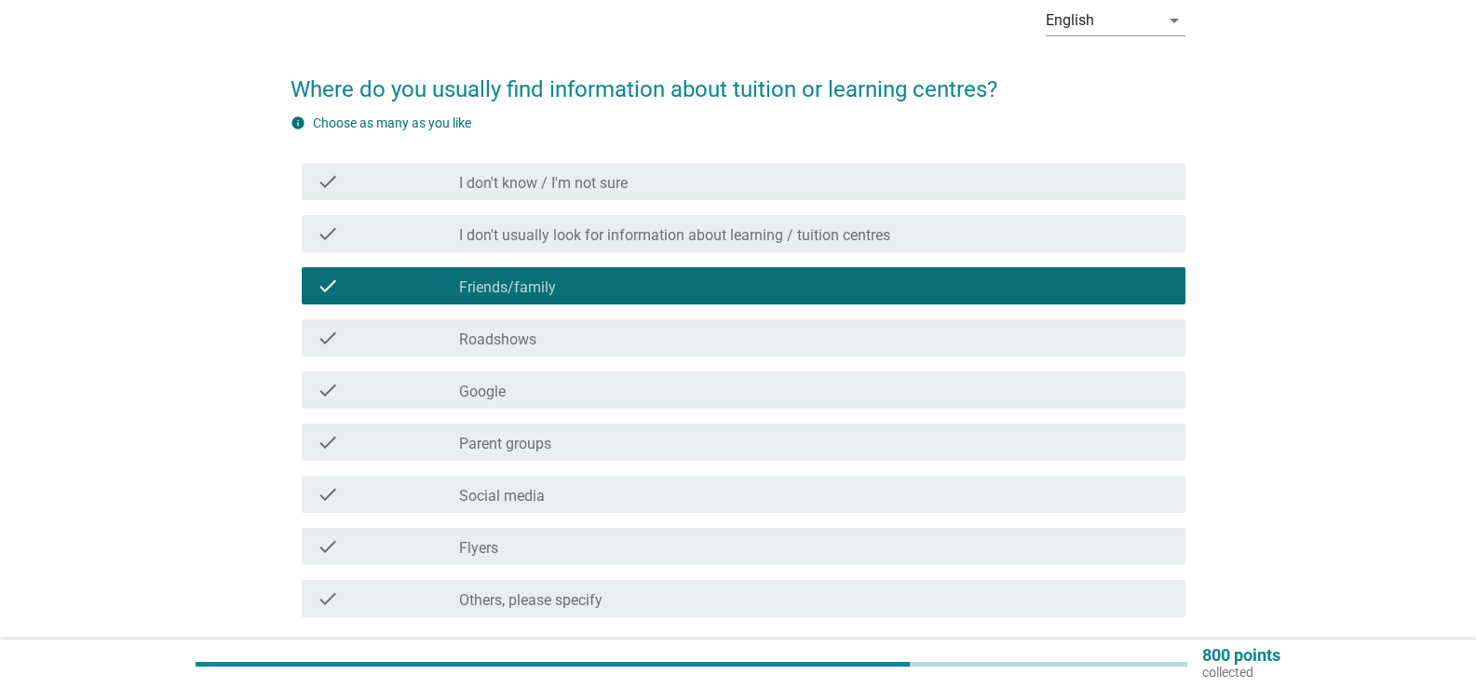
click at [625, 453] on div "check_box_outline_blank Parent groups" at bounding box center [815, 442] width 712 height 22
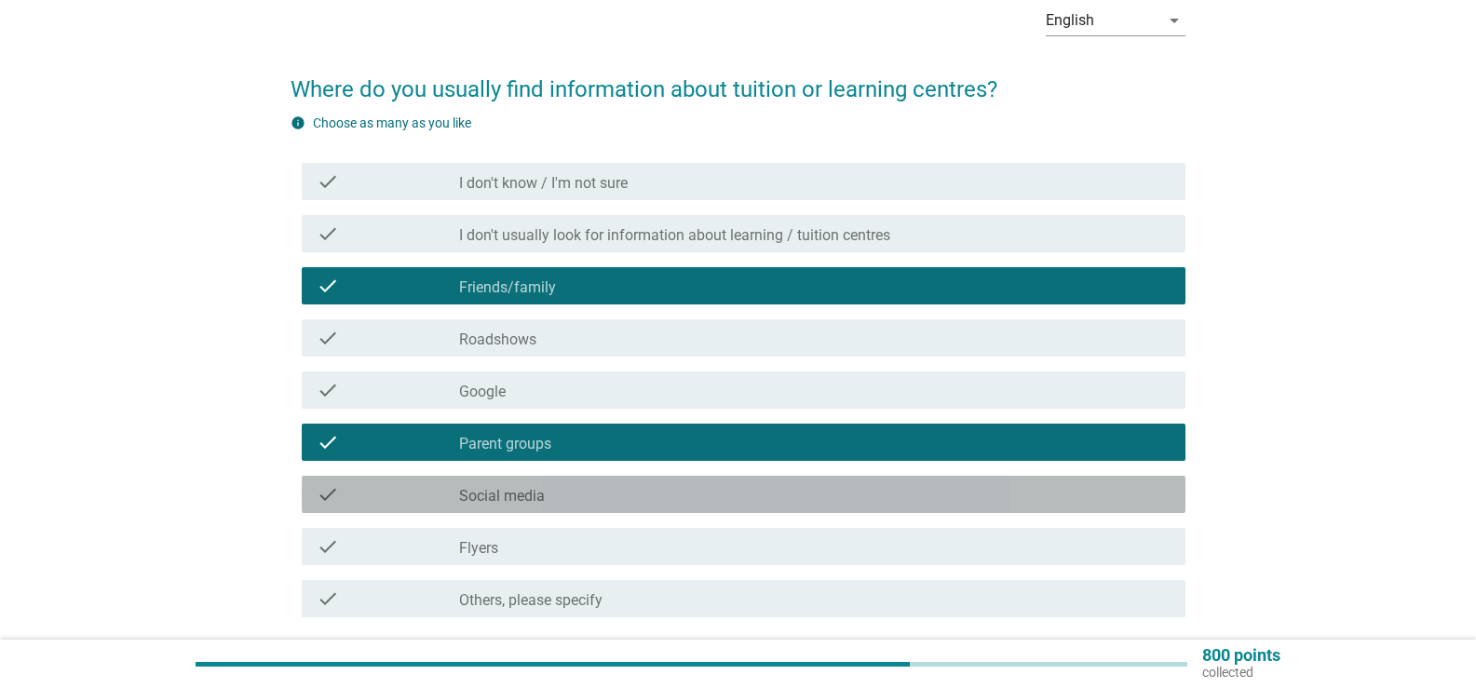
click at [631, 500] on div "check_box_outline_blank Social media" at bounding box center [815, 494] width 712 height 22
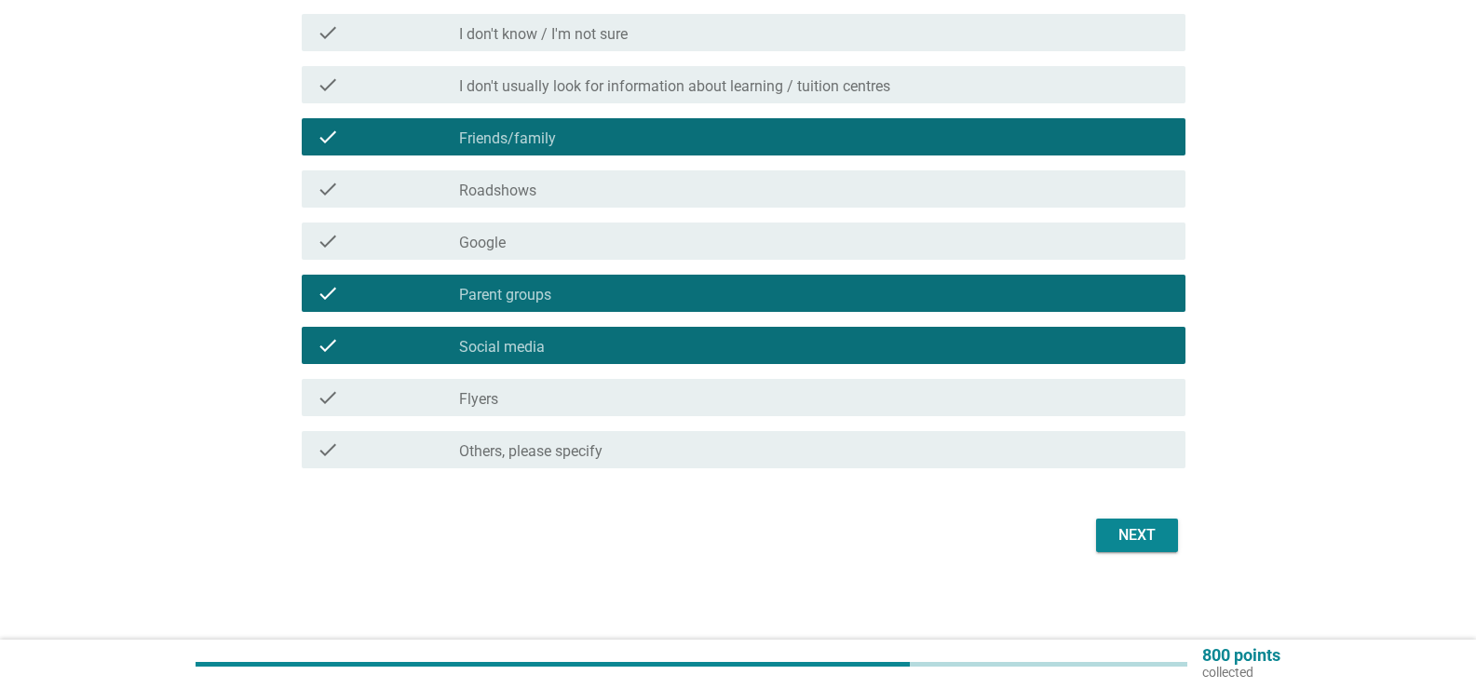
scroll to position [244, 0]
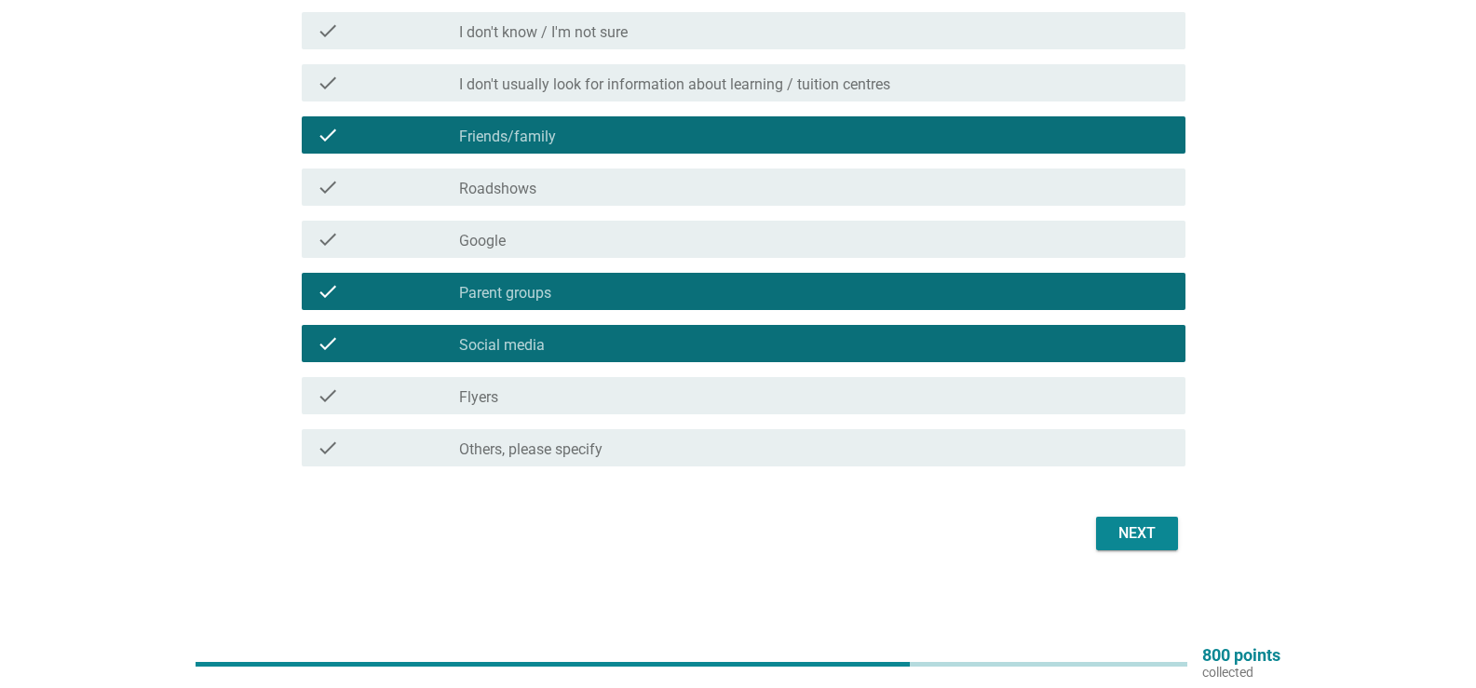
click at [1145, 540] on div "Next" at bounding box center [1137, 533] width 52 height 22
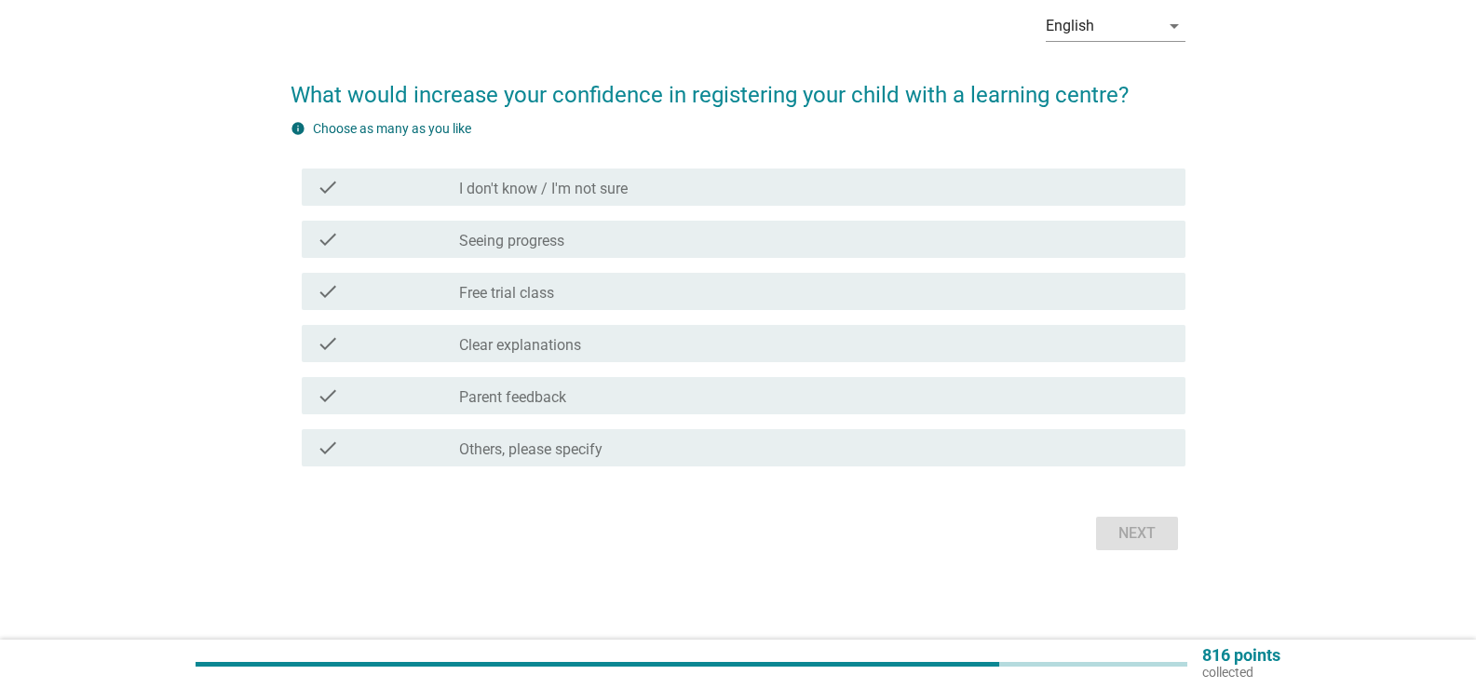
scroll to position [0, 0]
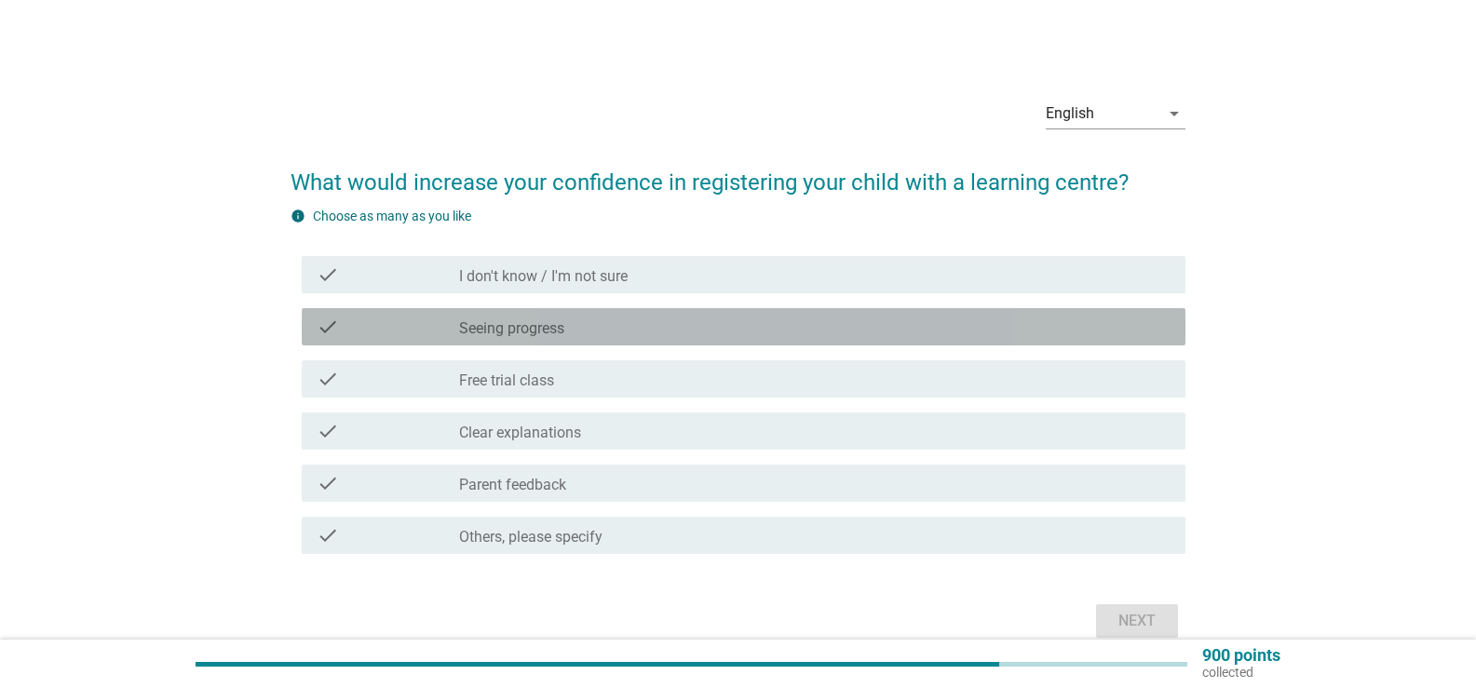
click at [511, 333] on label "Seeing progress" at bounding box center [511, 328] width 105 height 19
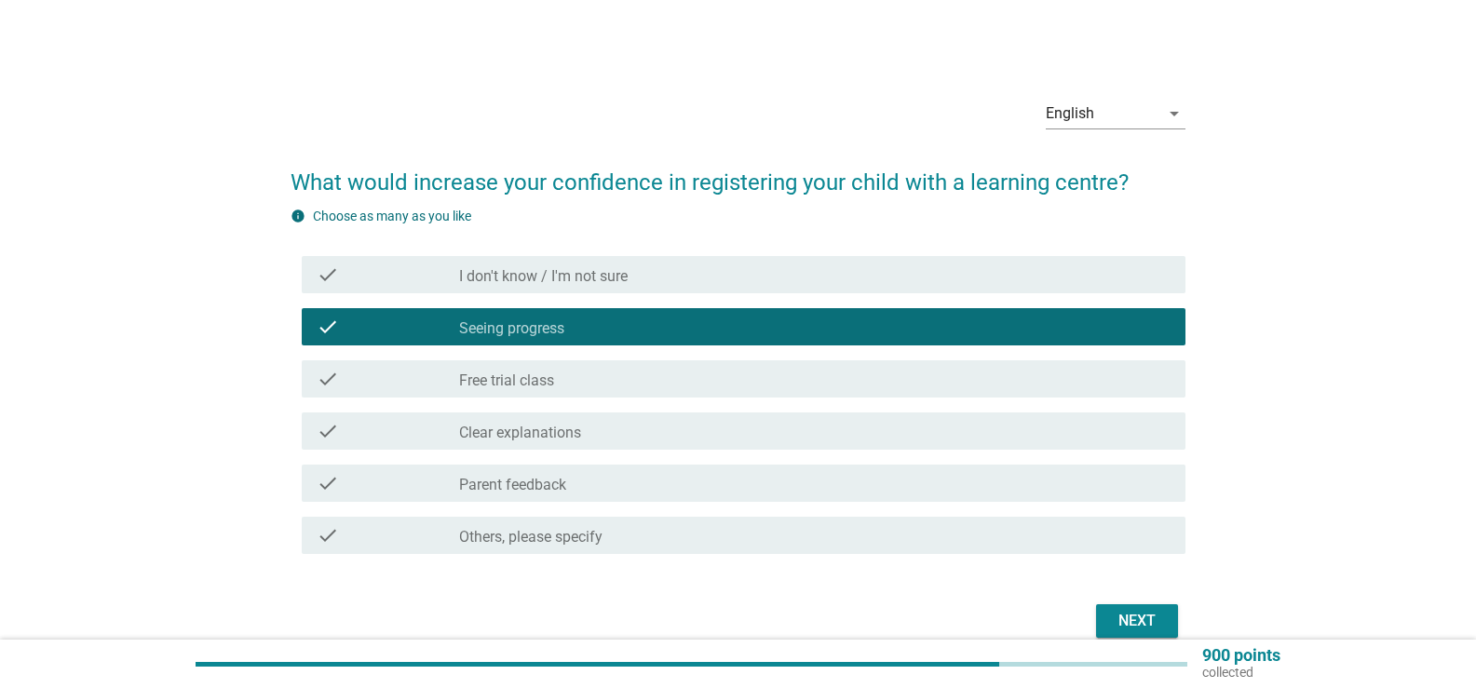
click at [536, 374] on label "Free trial class" at bounding box center [506, 381] width 95 height 19
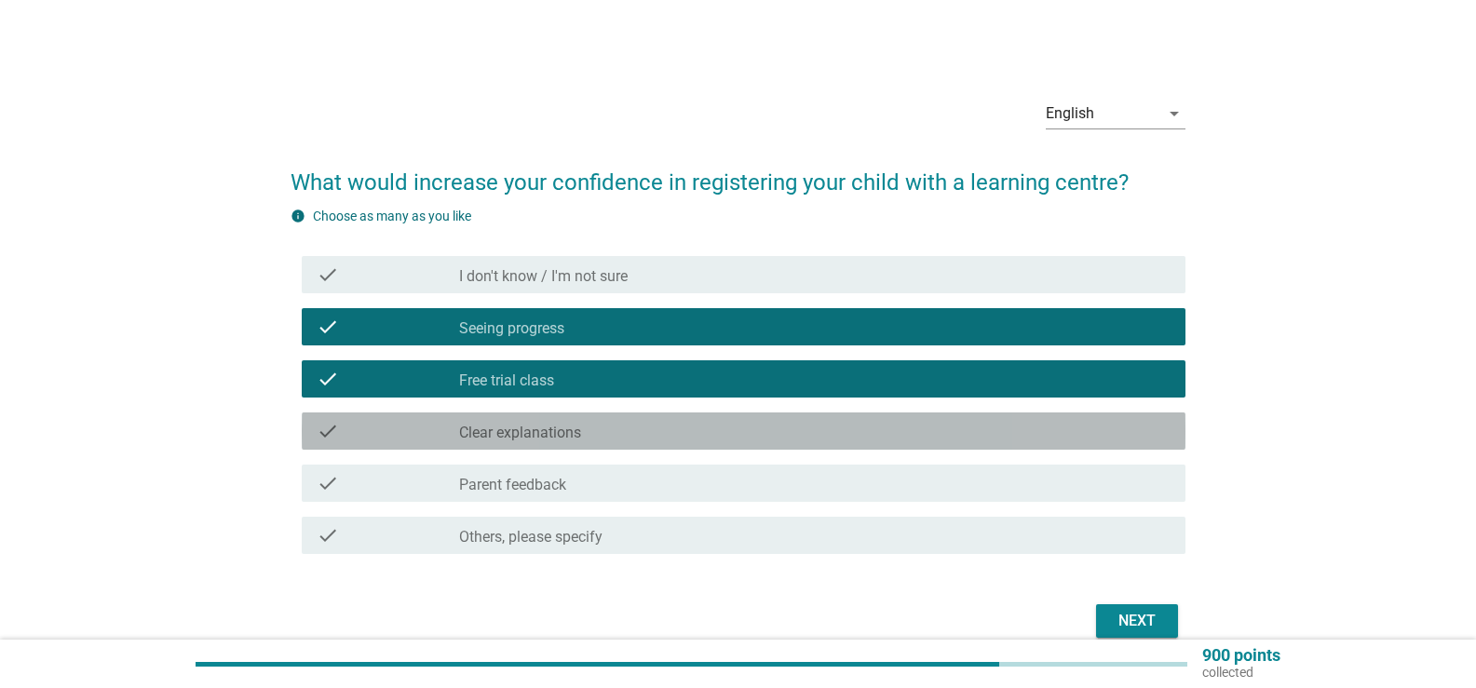
click at [574, 424] on label "Clear explanations" at bounding box center [520, 433] width 122 height 19
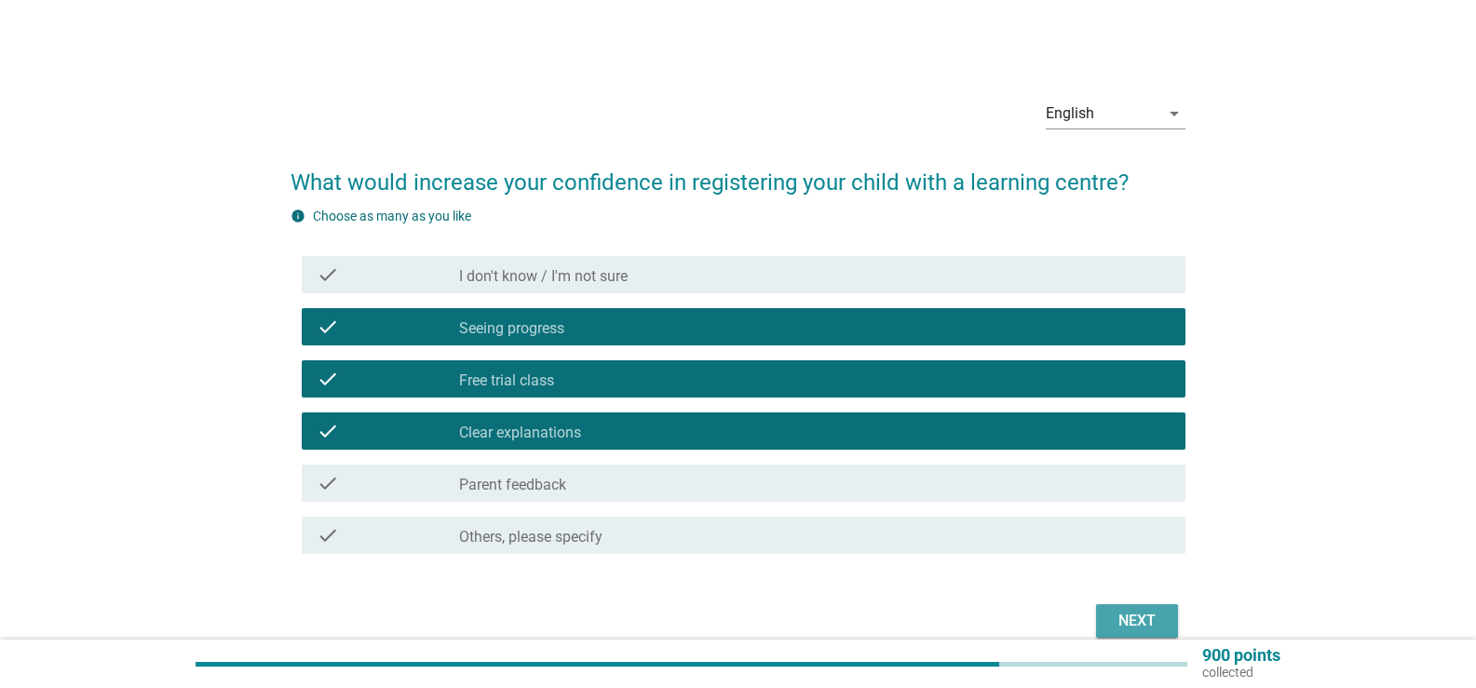
click at [1133, 617] on div "Next" at bounding box center [1137, 621] width 52 height 22
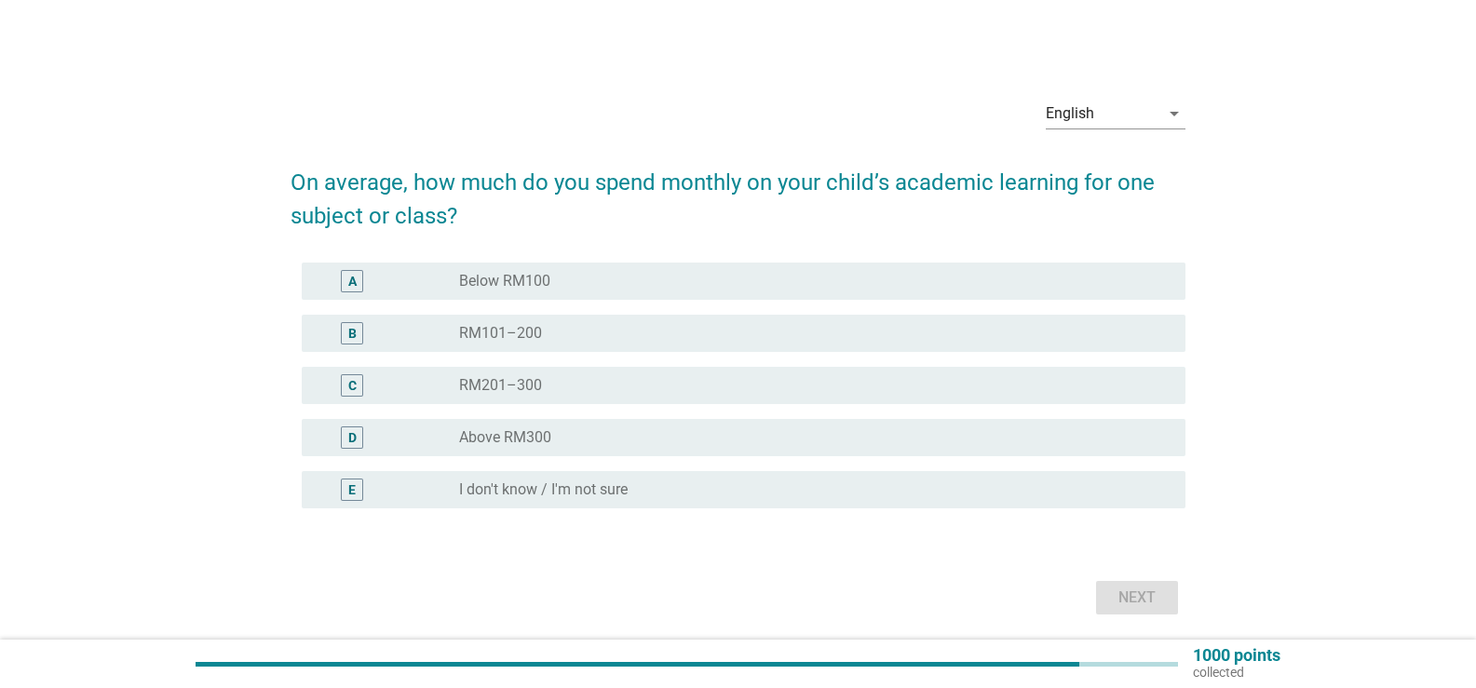
click at [466, 346] on div "B radio_button_unchecked RM101–200" at bounding box center [744, 333] width 884 height 37
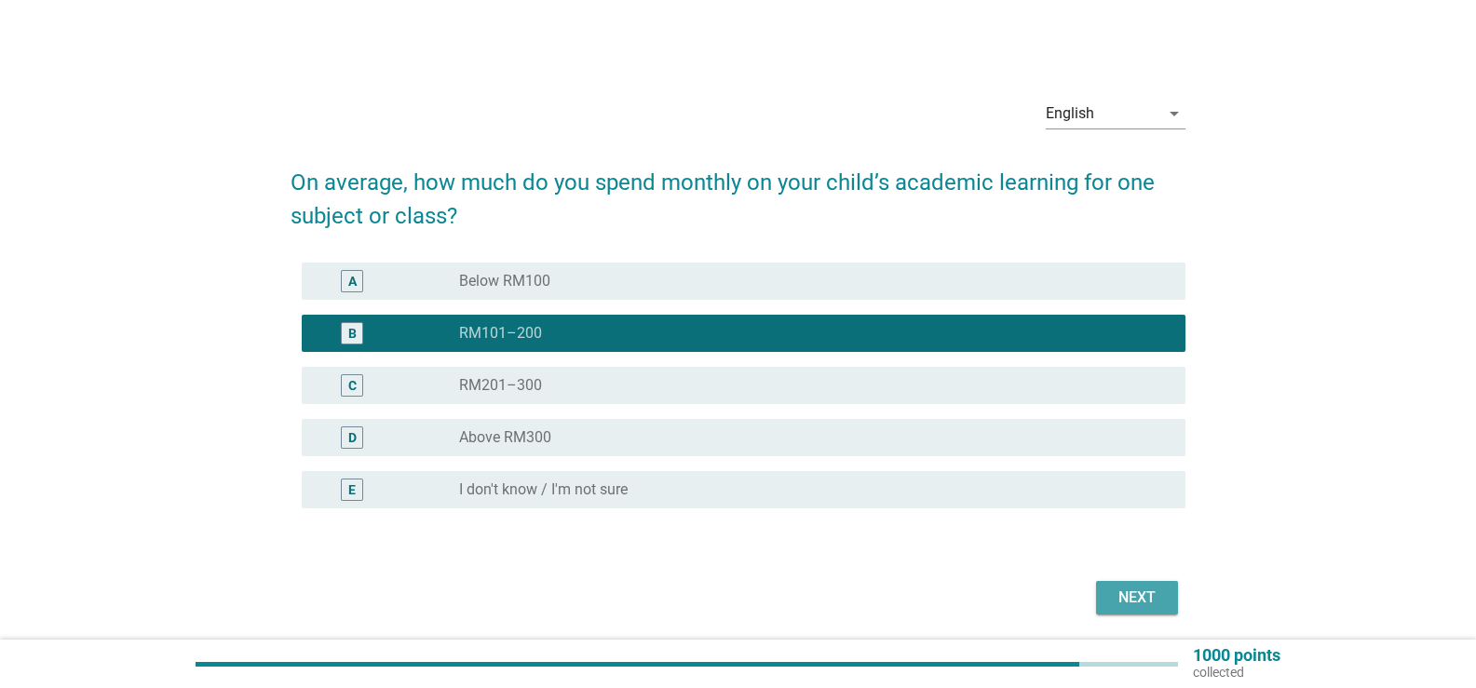
click at [1130, 604] on div "Next" at bounding box center [1137, 598] width 52 height 22
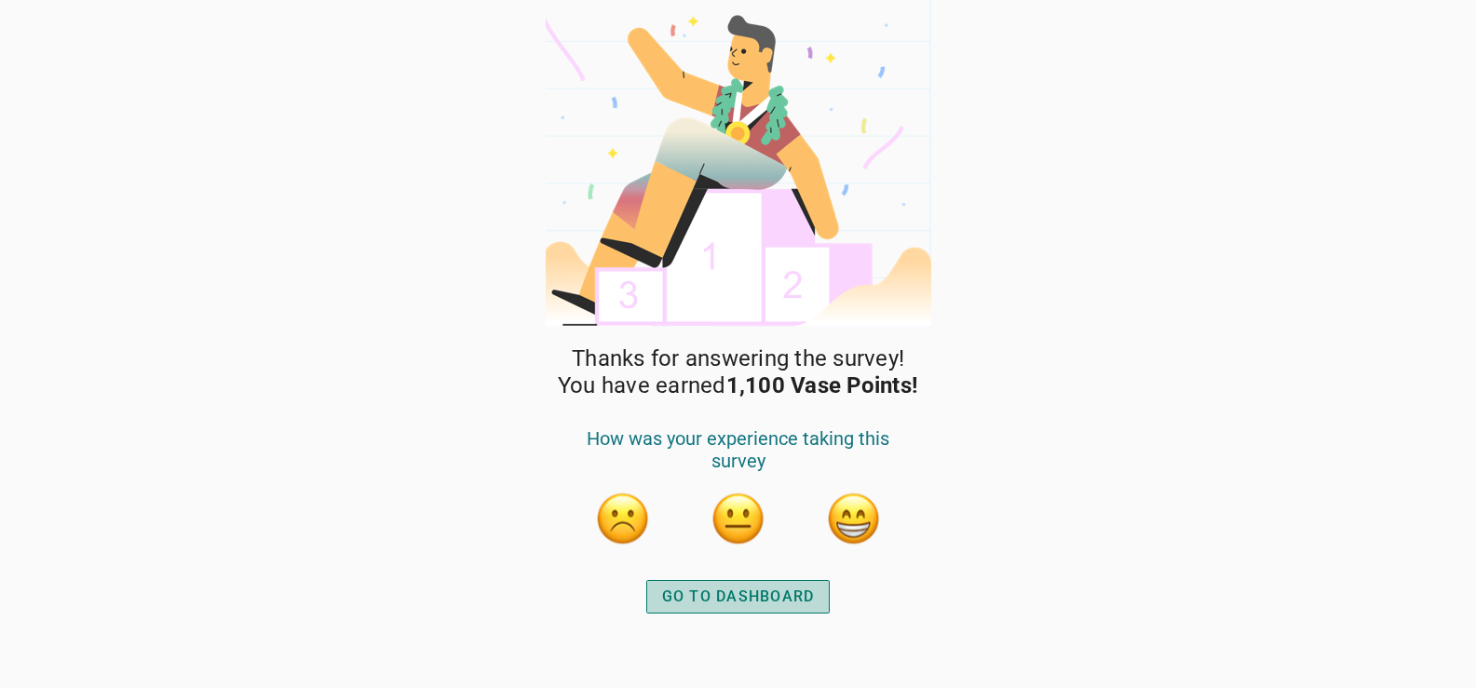
click at [722, 595] on div "GO TO DASHBOARD" at bounding box center [738, 597] width 153 height 22
